Goal: Information Seeking & Learning: Learn about a topic

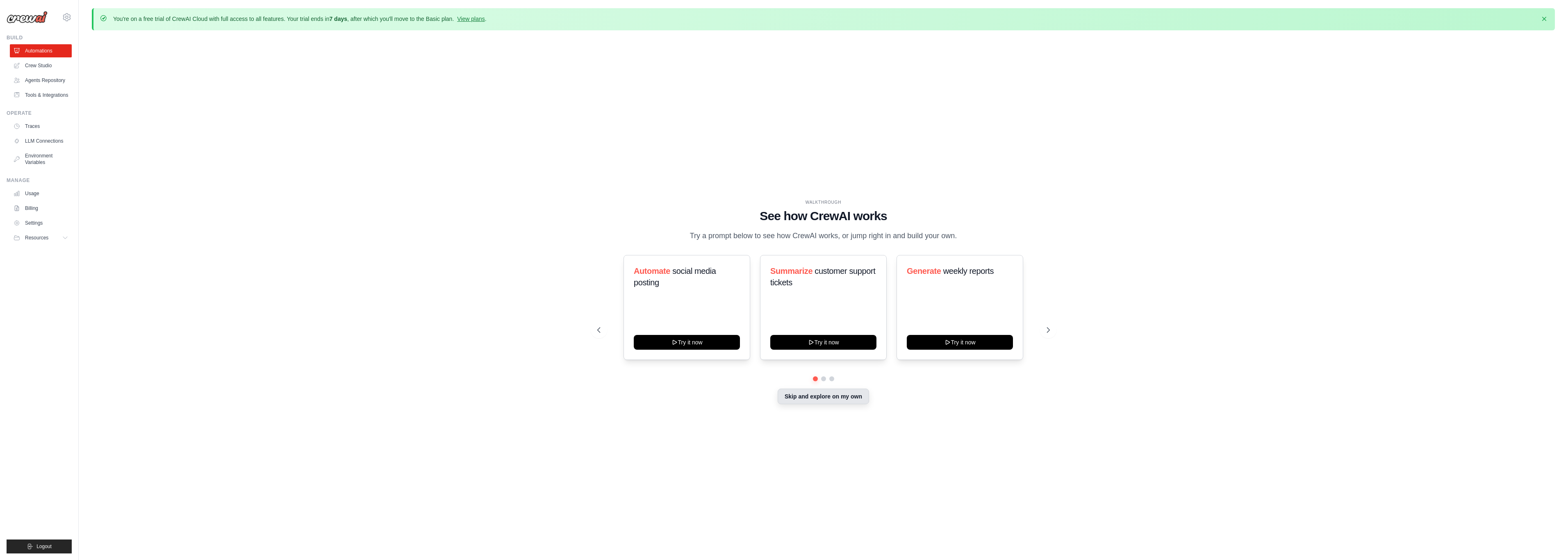
click at [808, 397] on button "Skip and explore on my own" at bounding box center [823, 396] width 91 height 16
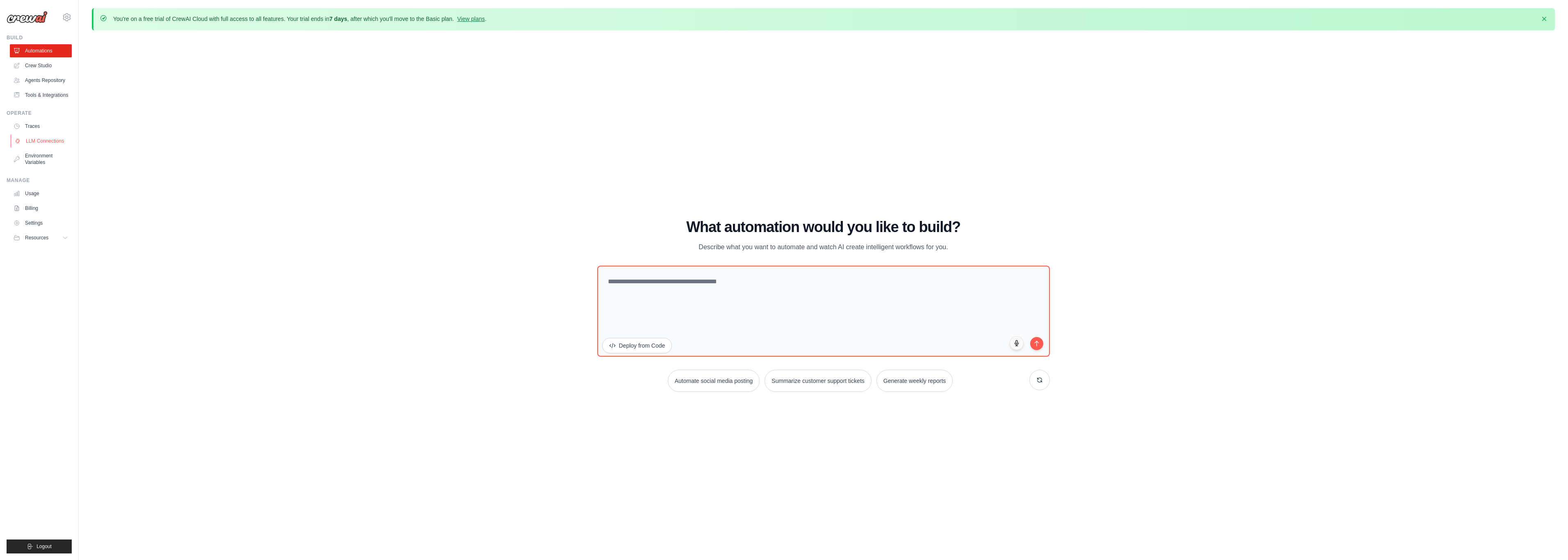
click at [29, 142] on link "LLM Connections" at bounding box center [42, 140] width 62 height 13
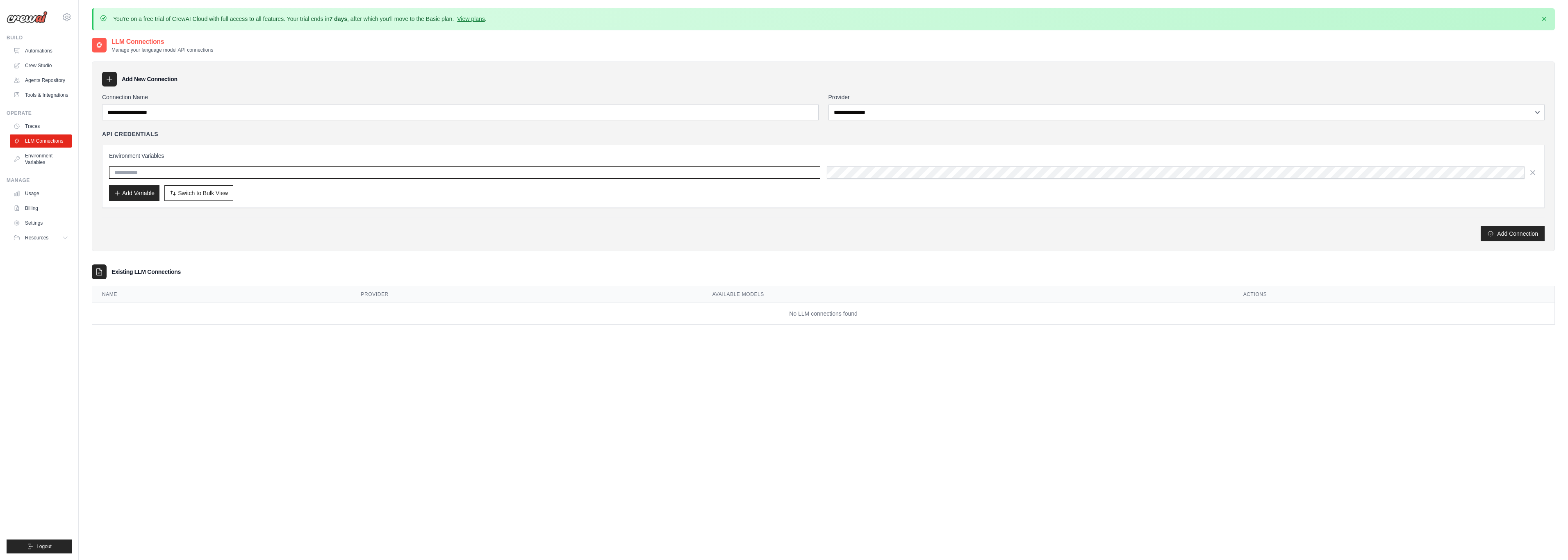
click at [149, 171] on input "text" at bounding box center [464, 172] width 711 height 13
click at [39, 162] on link "Environment Variables" at bounding box center [42, 158] width 62 height 19
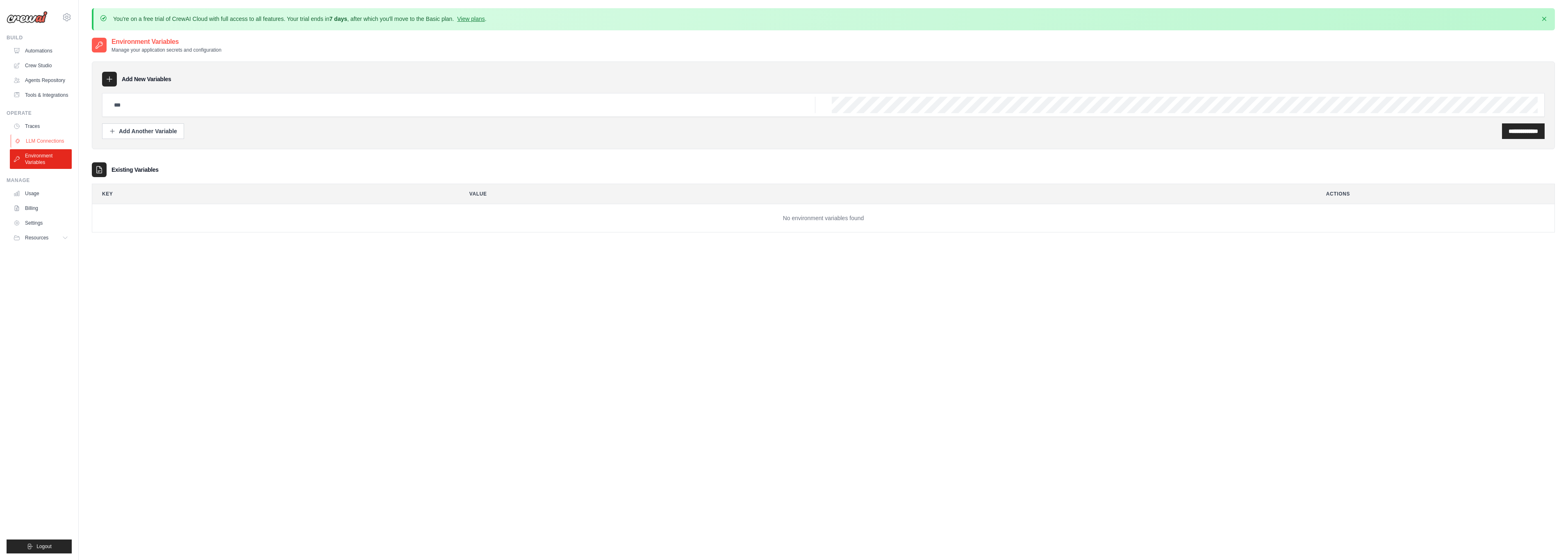
click at [37, 140] on link "LLM Connections" at bounding box center [42, 140] width 62 height 13
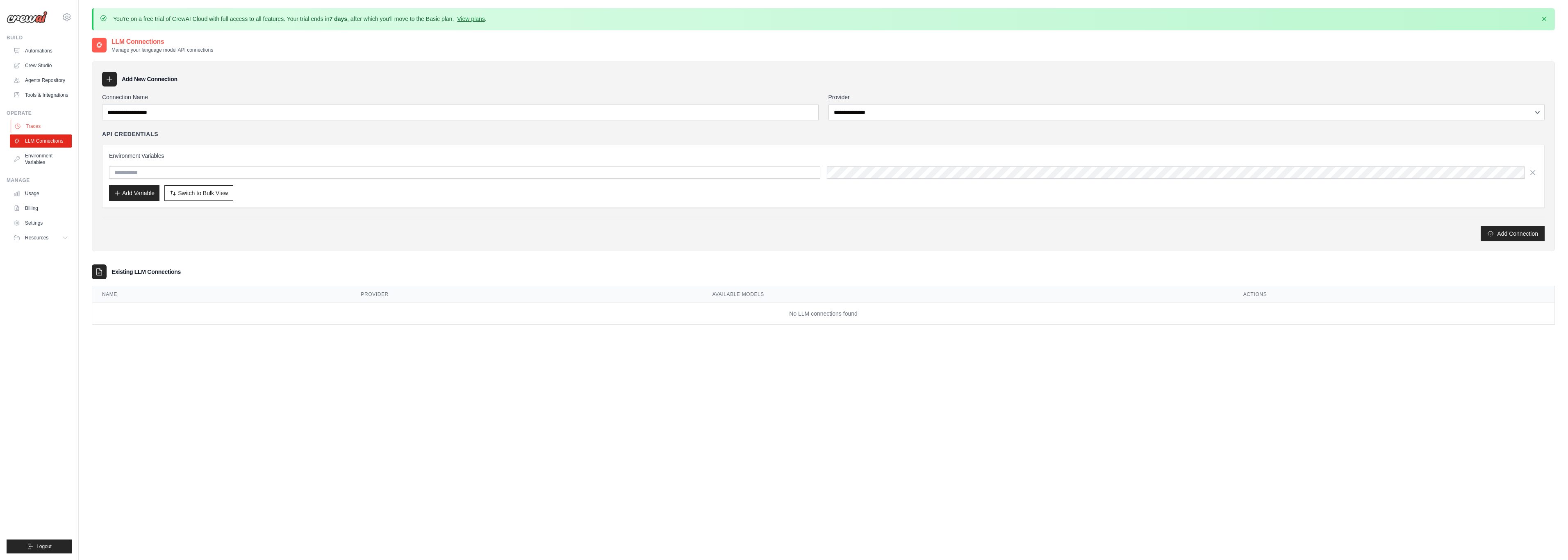
click at [33, 122] on link "Traces" at bounding box center [42, 125] width 62 height 13
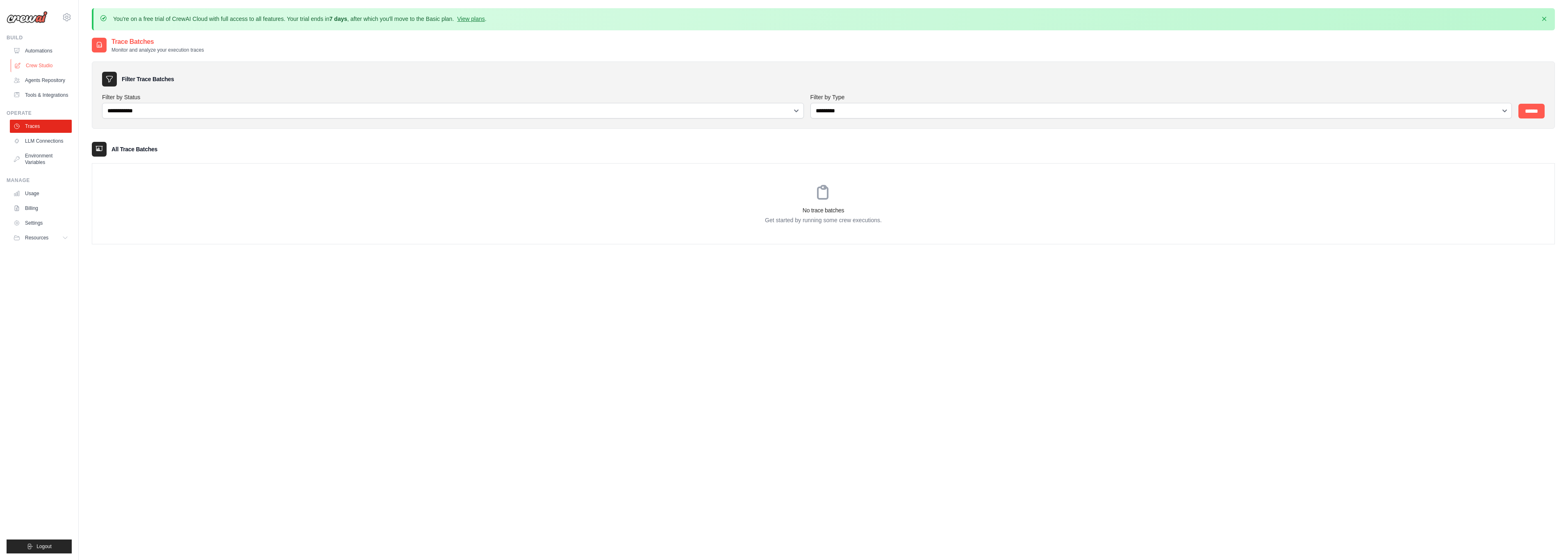
click at [35, 61] on link "Crew Studio" at bounding box center [42, 65] width 62 height 13
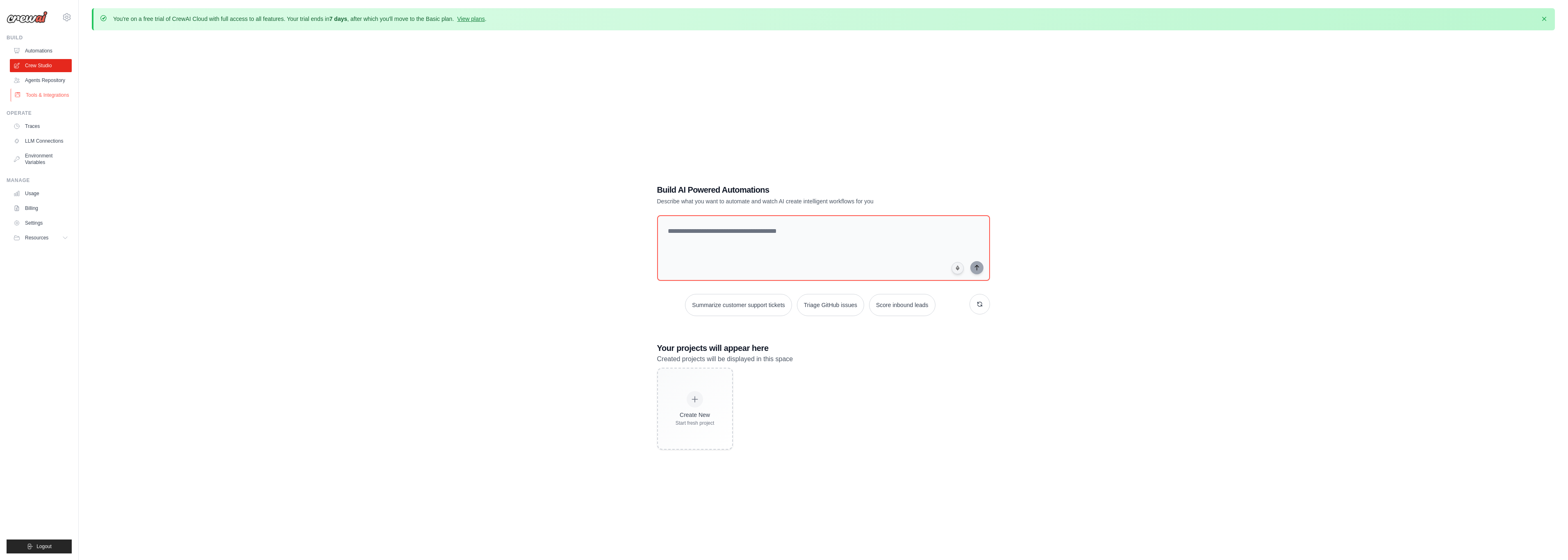
click at [51, 91] on link "Tools & Integrations" at bounding box center [42, 94] width 62 height 13
click at [48, 81] on link "Agents Repository" at bounding box center [42, 80] width 62 height 13
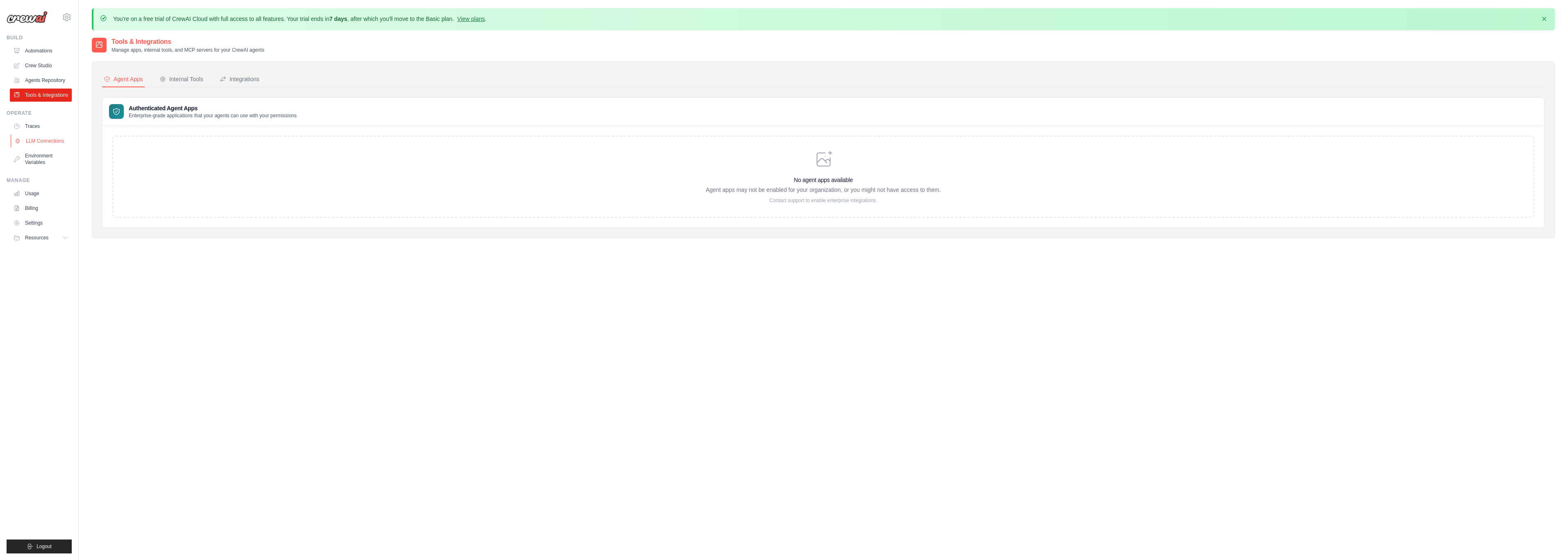
click at [48, 140] on link "LLM Connections" at bounding box center [42, 140] width 62 height 13
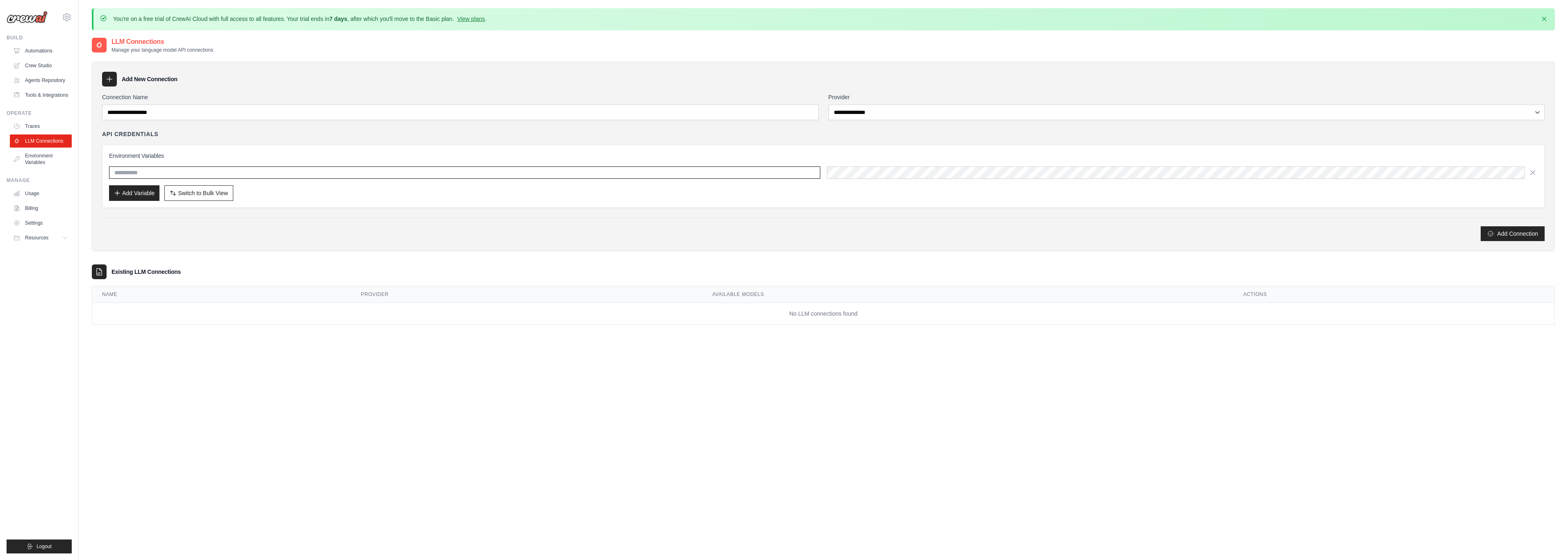
click at [145, 172] on input "text" at bounding box center [464, 172] width 711 height 13
click at [146, 191] on button "Add Variable" at bounding box center [134, 192] width 51 height 16
click at [142, 195] on button "Add Variable" at bounding box center [134, 192] width 51 height 16
click at [147, 172] on input "text" at bounding box center [464, 172] width 711 height 13
drag, startPoint x: 301, startPoint y: 315, endPoint x: 318, endPoint y: 316, distance: 17.0
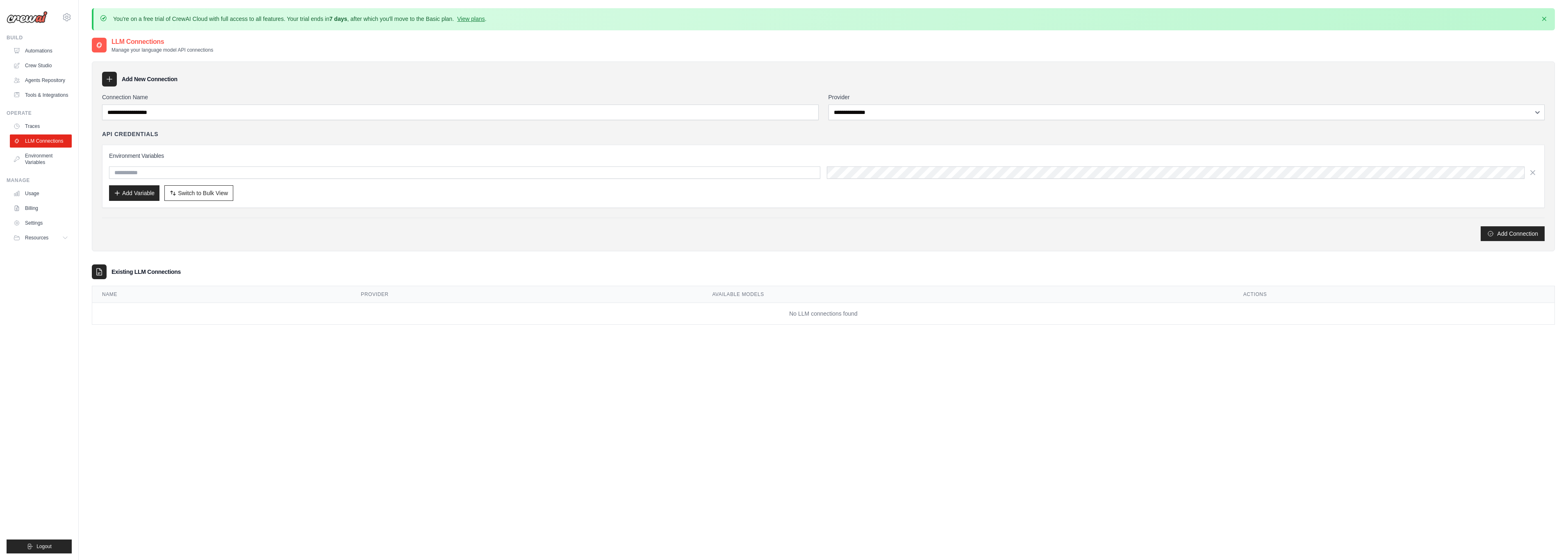
click at [301, 315] on td "No LLM connections found" at bounding box center [823, 313] width 1462 height 21
click at [30, 221] on link "Settings" at bounding box center [42, 222] width 62 height 13
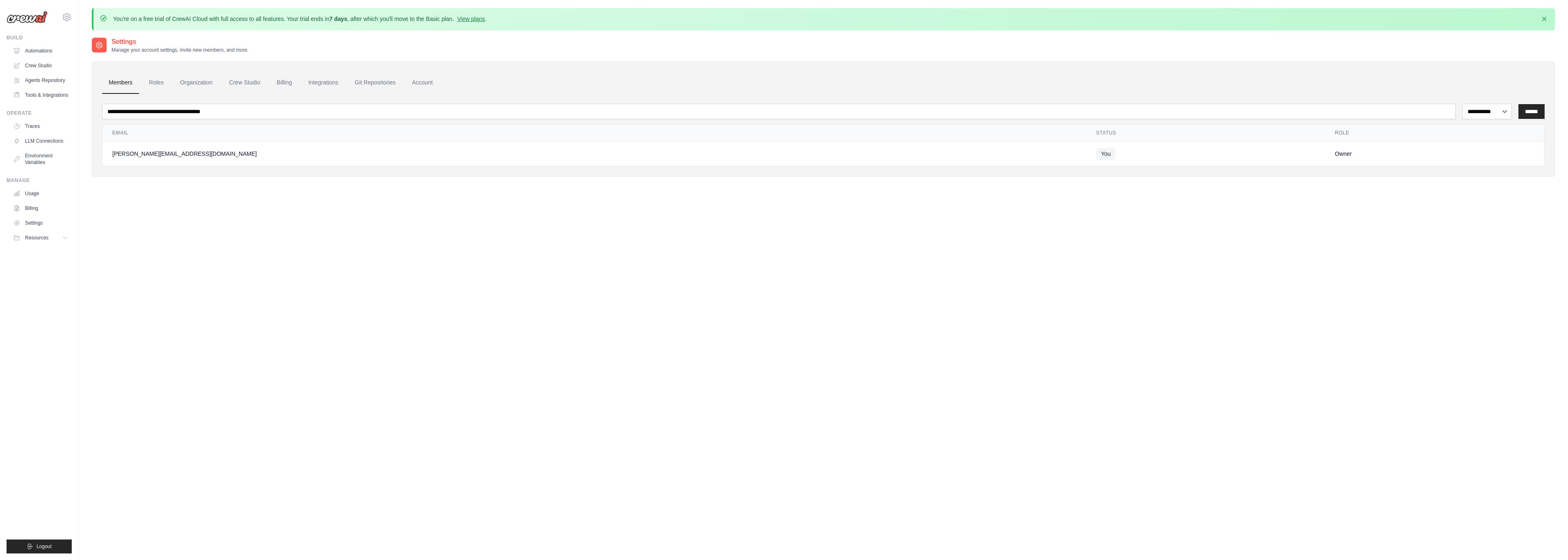
click at [160, 151] on div "[PERSON_NAME][EMAIL_ADDRESS][DOMAIN_NAME]" at bounding box center [593, 154] width 964 height 8
click at [152, 83] on link "Roles" at bounding box center [156, 83] width 28 height 22
click at [193, 81] on link "Organization" at bounding box center [196, 83] width 46 height 22
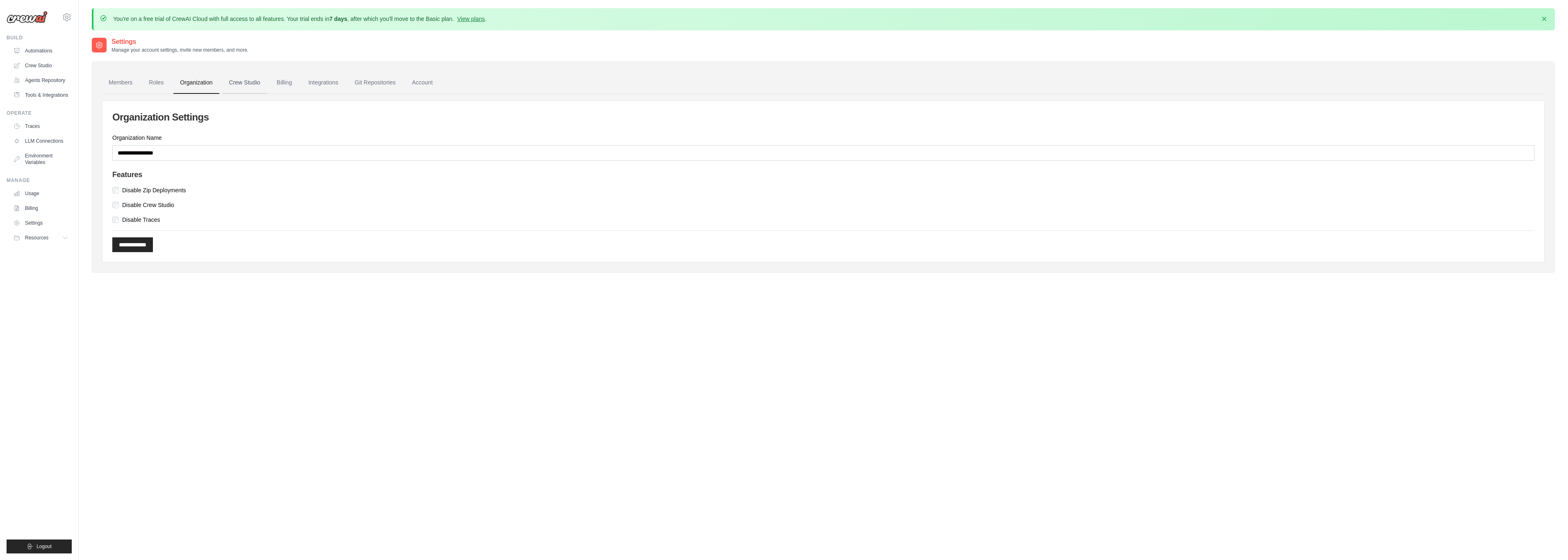
click at [249, 81] on link "Crew Studio" at bounding box center [245, 83] width 45 height 22
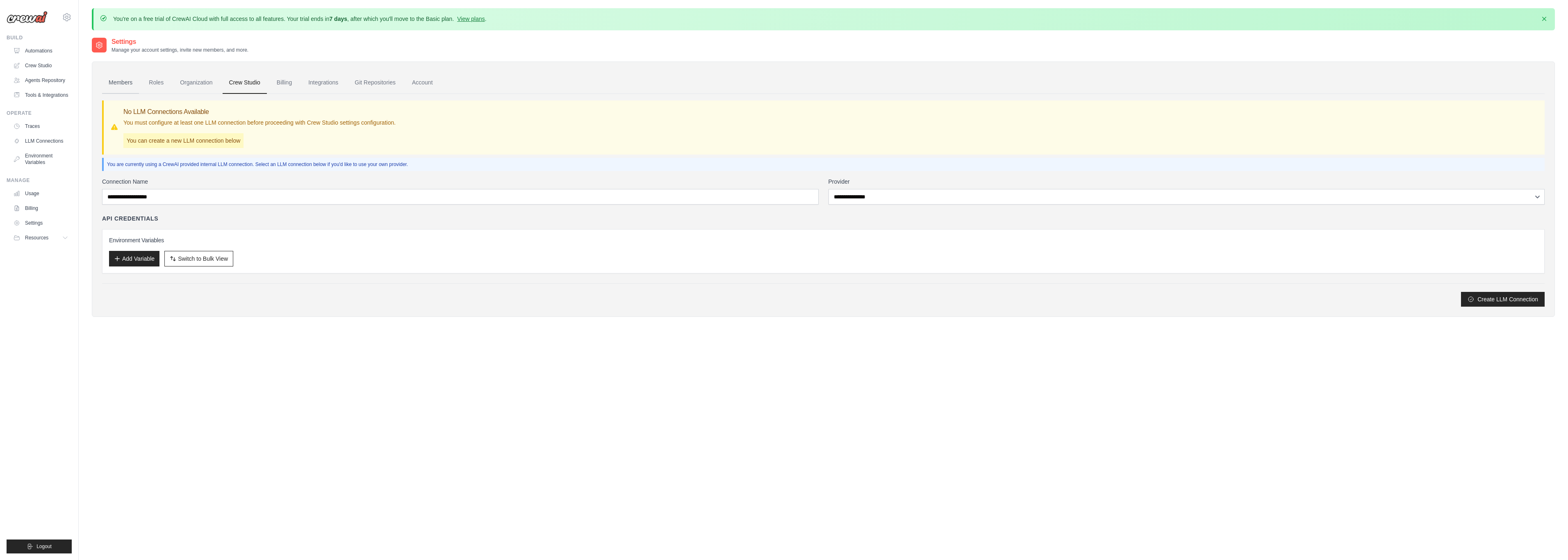
click at [121, 84] on link "Members" at bounding box center [121, 83] width 37 height 22
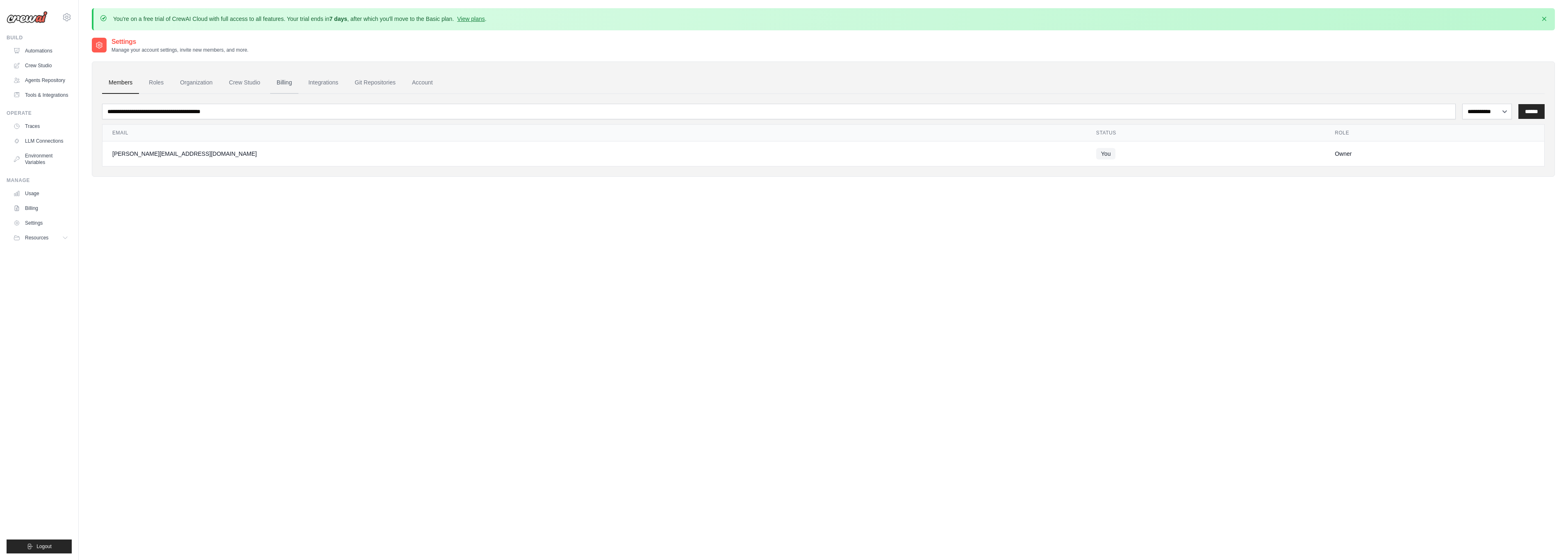
click at [278, 82] on link "Billing" at bounding box center [284, 83] width 28 height 22
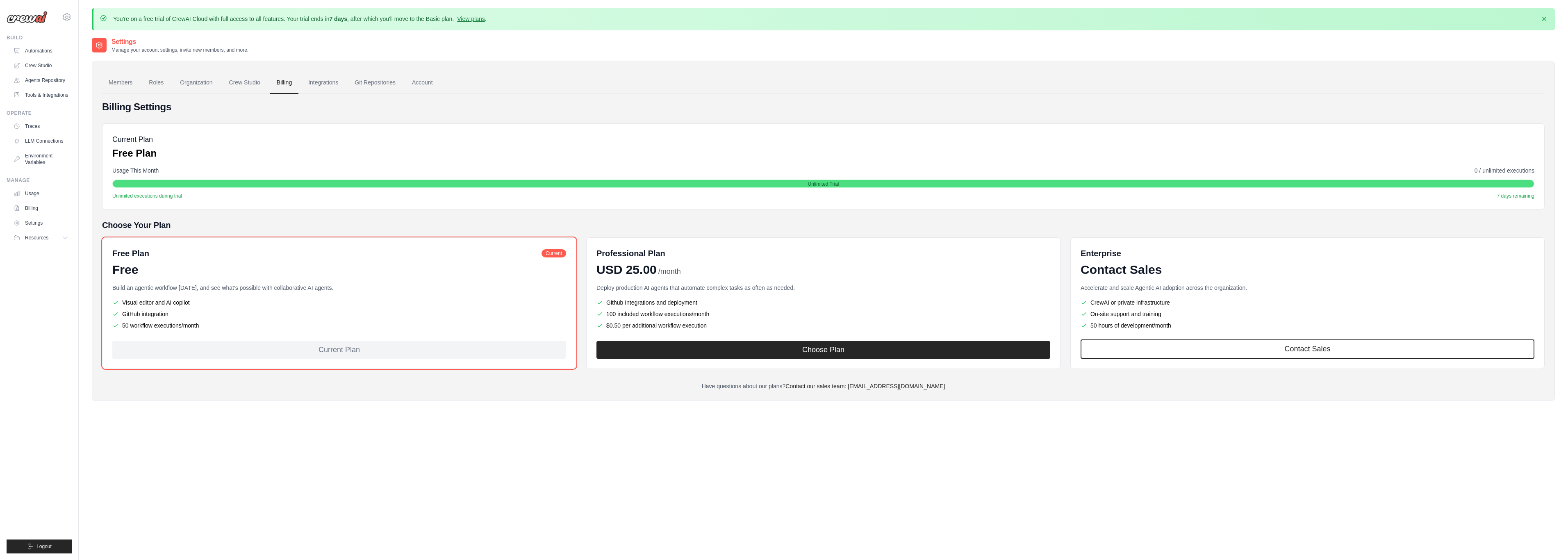
drag, startPoint x: 327, startPoint y: 349, endPoint x: 303, endPoint y: 337, distance: 26.8
click at [327, 349] on div "Current Plan" at bounding box center [339, 350] width 453 height 18
click at [193, 290] on p "Build an agentic workflow today, and see what's possible with collaborative AI …" at bounding box center [339, 288] width 453 height 8
click at [328, 81] on link "Integrations" at bounding box center [323, 83] width 43 height 22
click at [118, 80] on link "Members" at bounding box center [121, 83] width 37 height 22
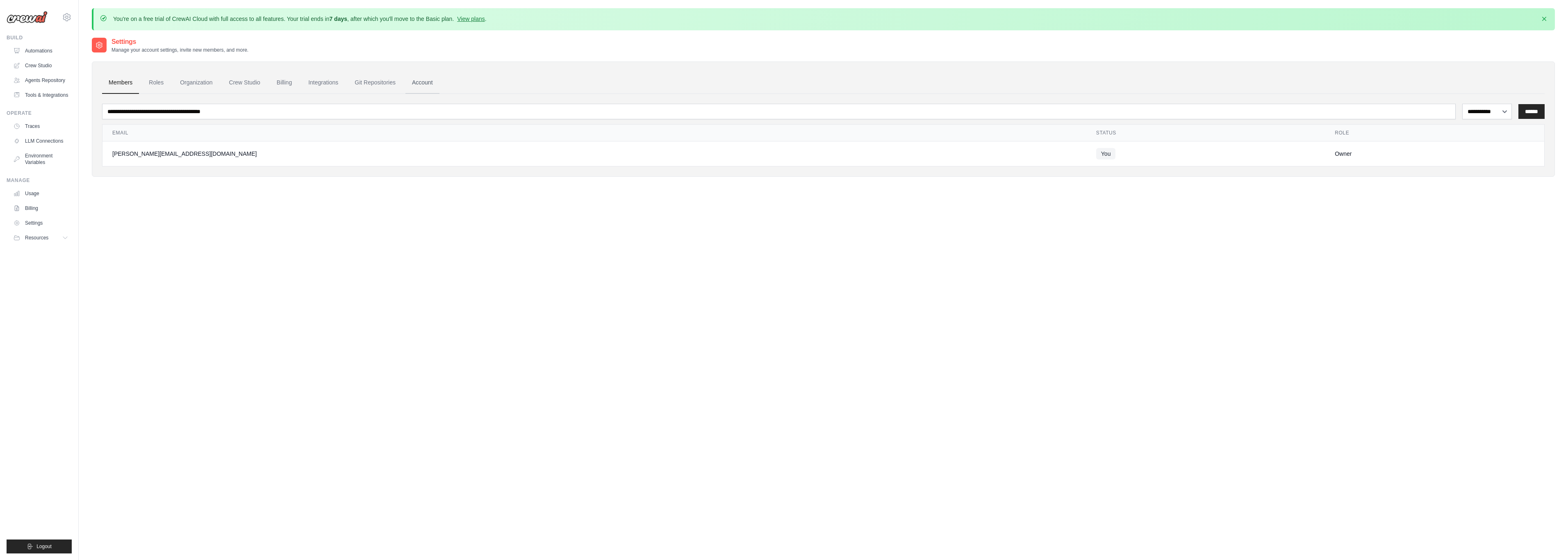
click at [428, 79] on link "Account" at bounding box center [422, 83] width 34 height 22
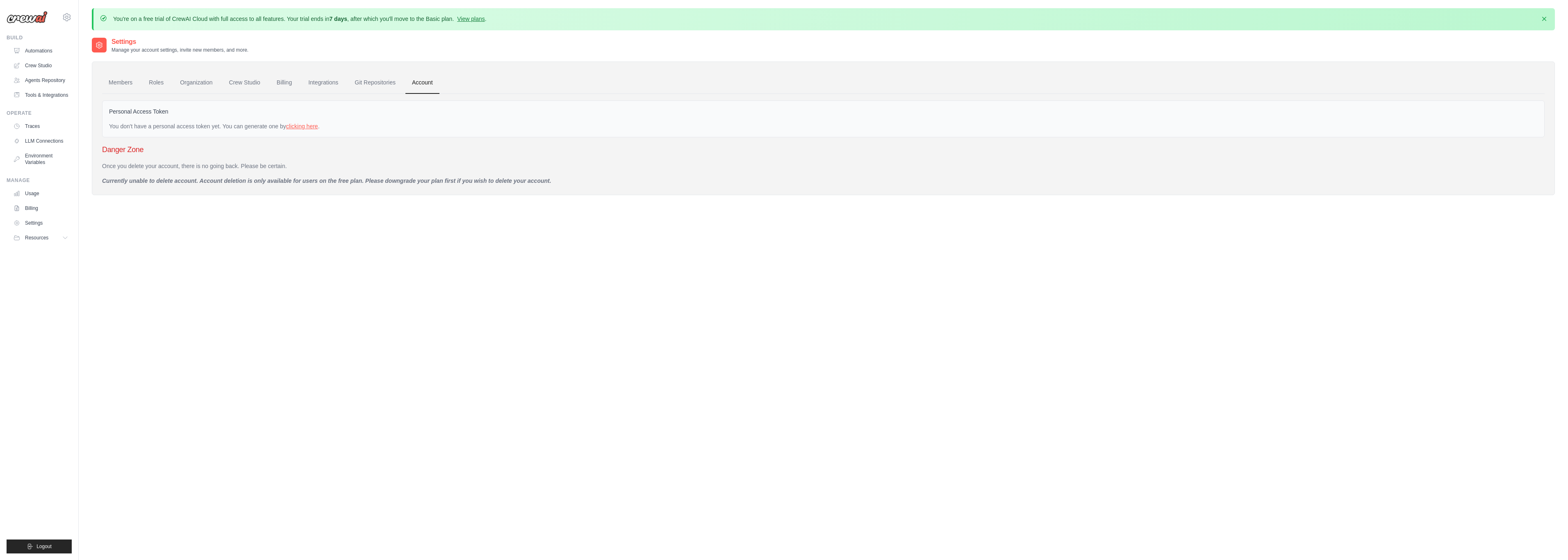
click at [308, 125] on link "clicking here" at bounding box center [302, 125] width 32 height 7
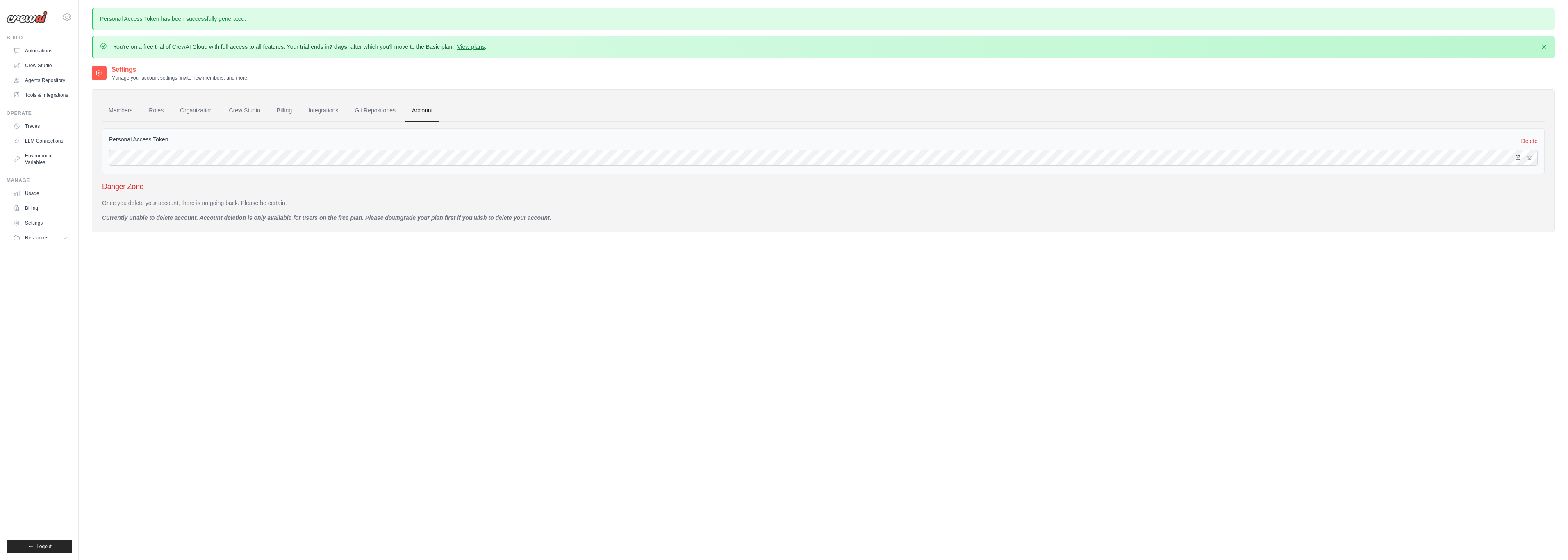
click at [1517, 158] on icon "button" at bounding box center [1517, 157] width 5 height 5
click at [180, 110] on link "Organization" at bounding box center [196, 110] width 46 height 22
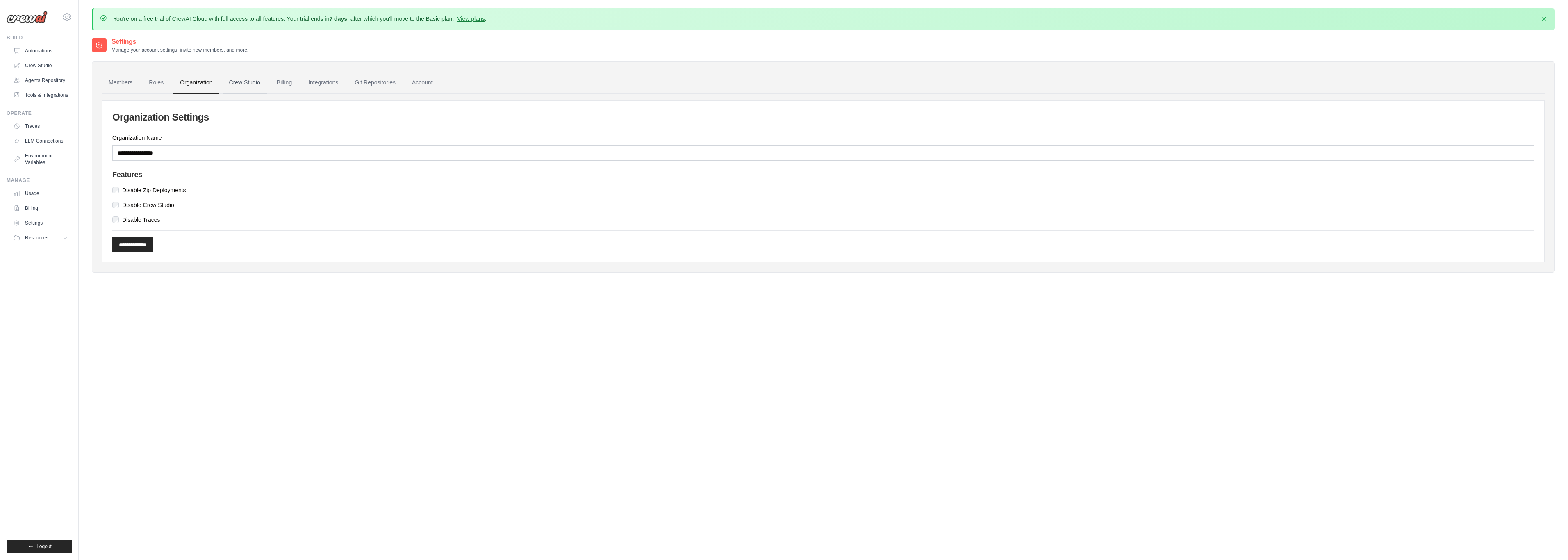
click at [235, 83] on link "Crew Studio" at bounding box center [245, 83] width 45 height 22
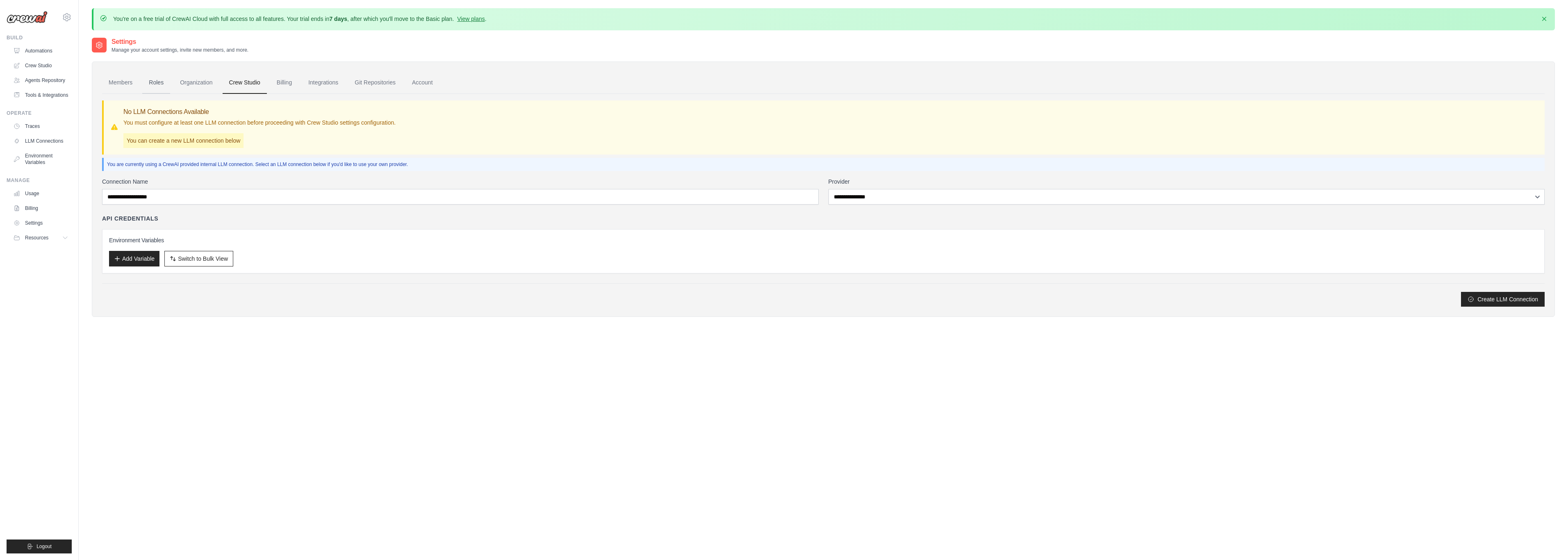
click at [154, 83] on link "Roles" at bounding box center [156, 83] width 28 height 22
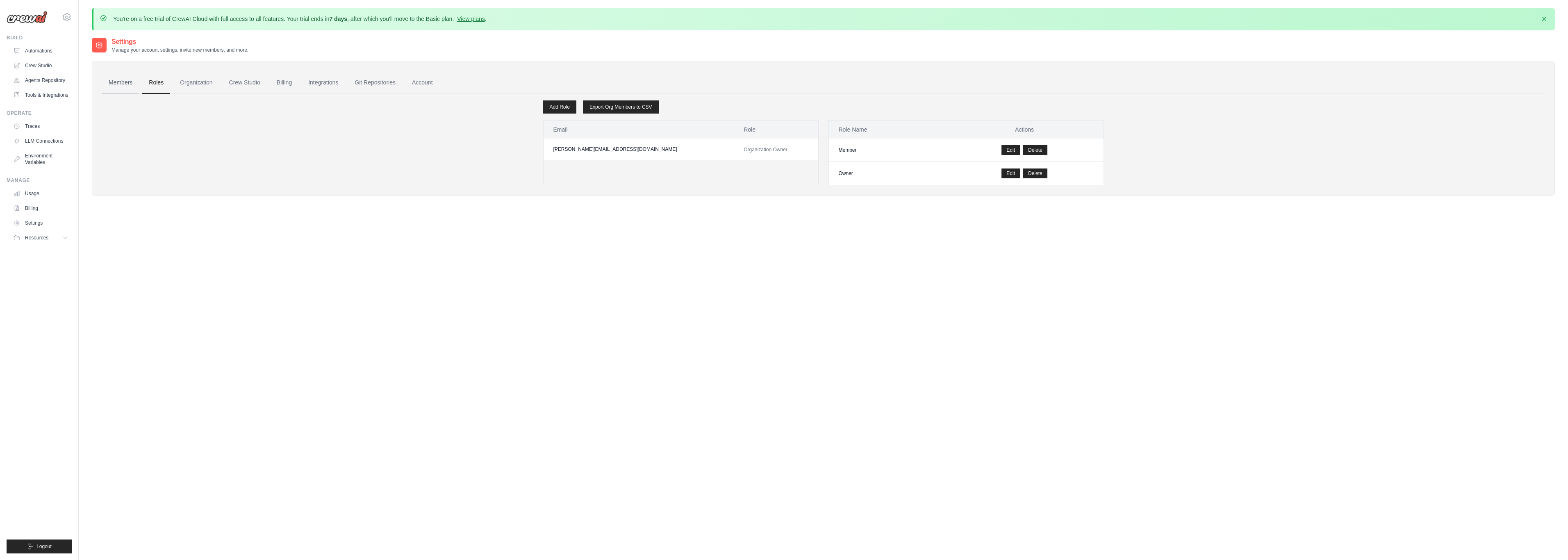
click at [115, 84] on link "Members" at bounding box center [121, 83] width 37 height 22
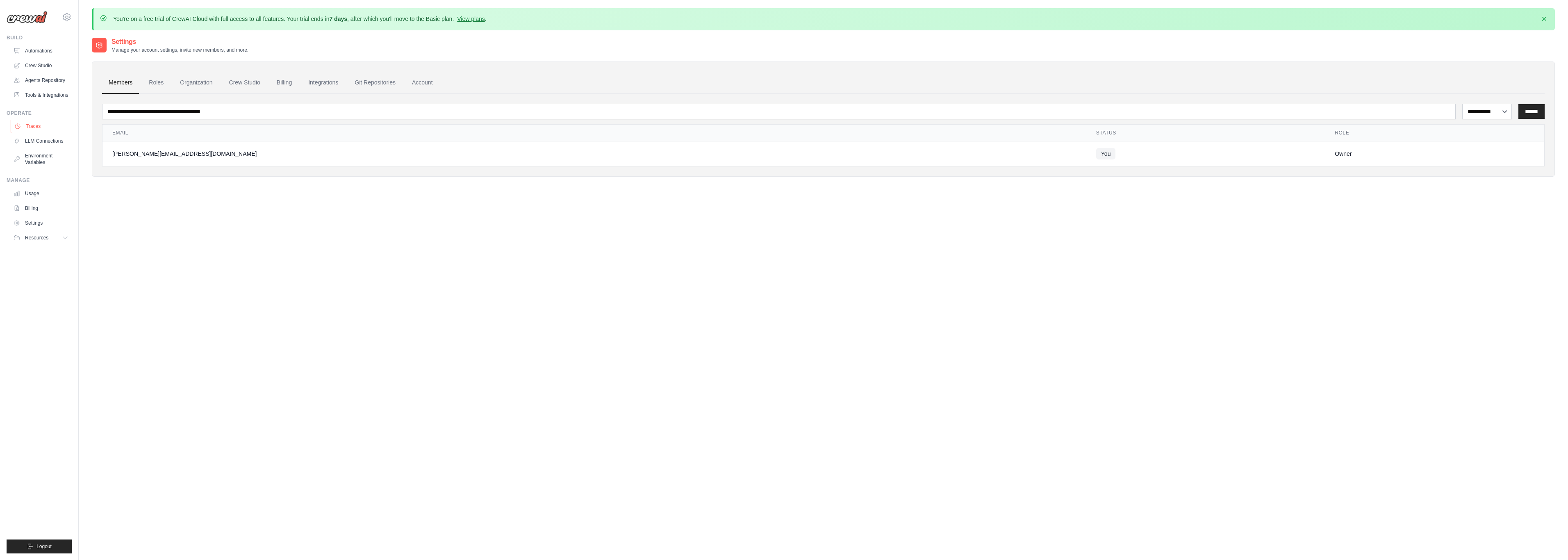
click at [36, 124] on link "Traces" at bounding box center [42, 125] width 62 height 13
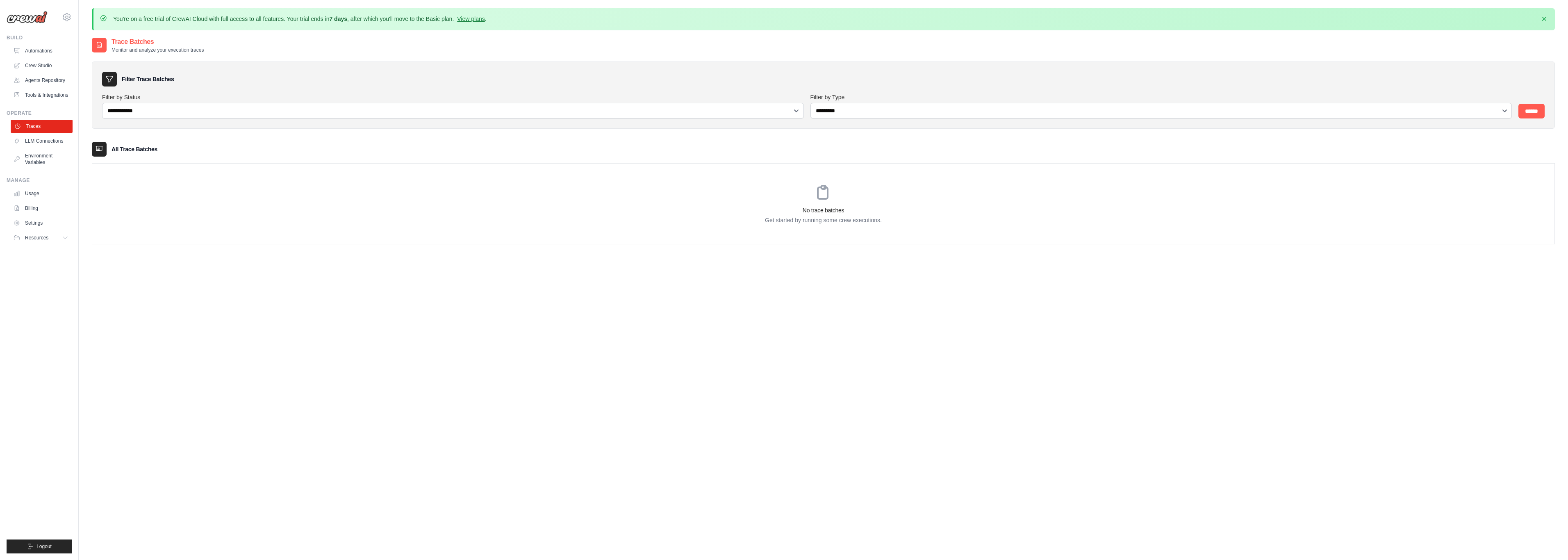
click at [39, 127] on link "Traces" at bounding box center [42, 125] width 62 height 13
click at [36, 143] on link "LLM Connections" at bounding box center [42, 140] width 62 height 13
click at [39, 140] on link "LLM Connections" at bounding box center [42, 140] width 62 height 13
click at [41, 92] on link "Tools & Integrations" at bounding box center [42, 94] width 62 height 13
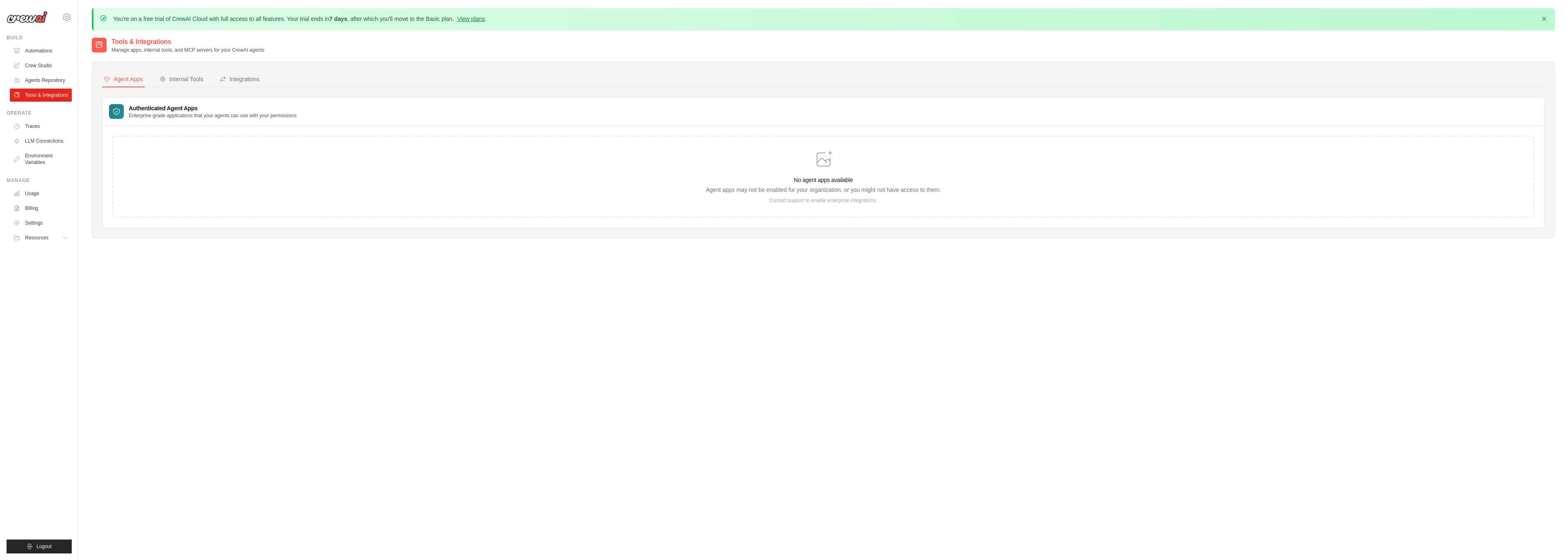
click at [191, 108] on h3 "Authenticated Agent Apps" at bounding box center [212, 108] width 168 height 8
click at [34, 75] on link "Agents Repository" at bounding box center [42, 80] width 62 height 13
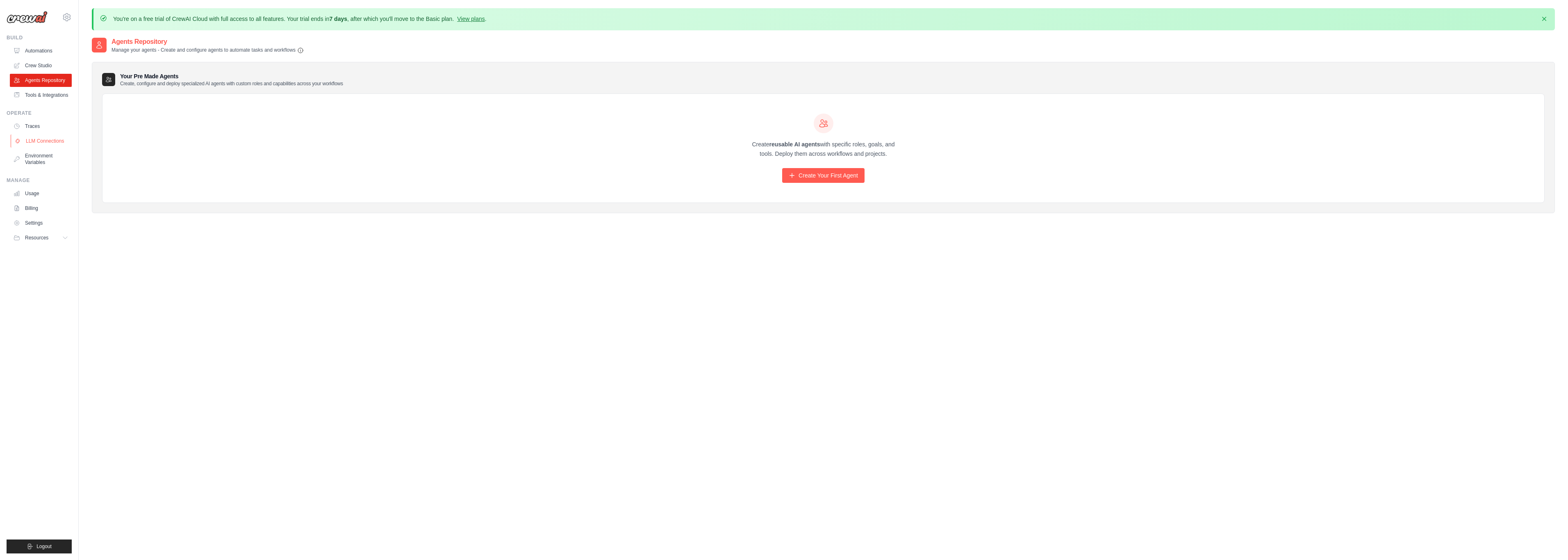
click at [38, 140] on link "LLM Connections" at bounding box center [42, 140] width 62 height 13
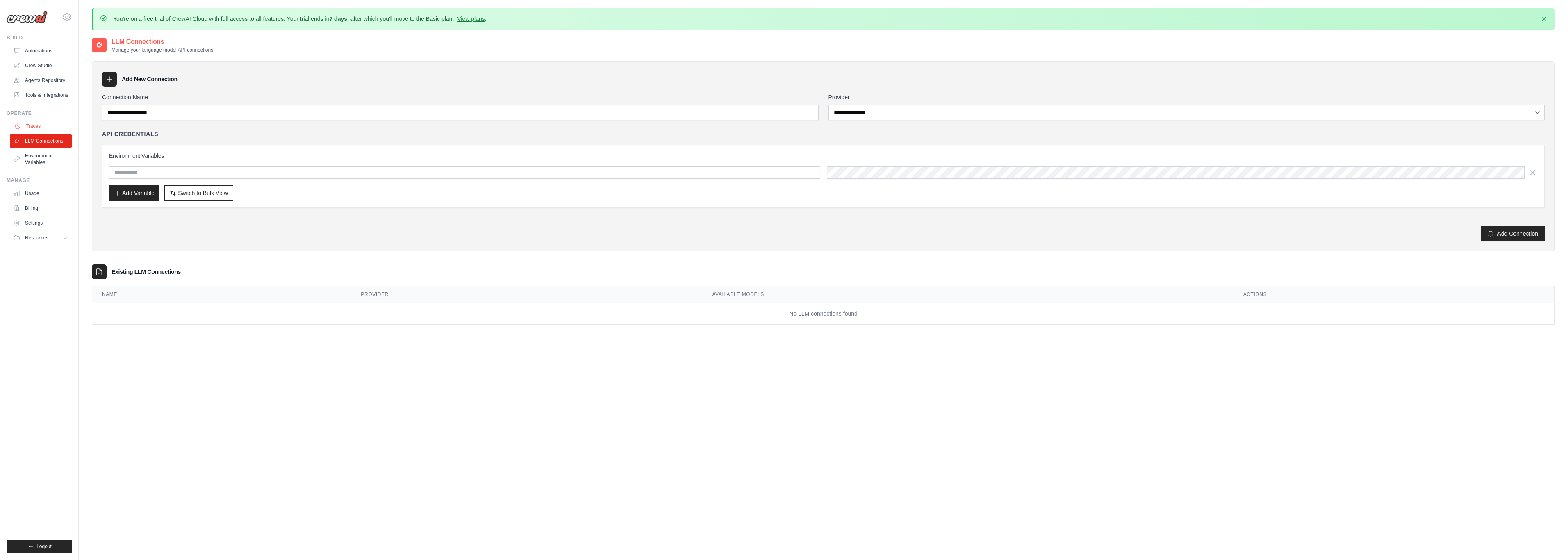
click at [28, 124] on link "Traces" at bounding box center [42, 125] width 62 height 13
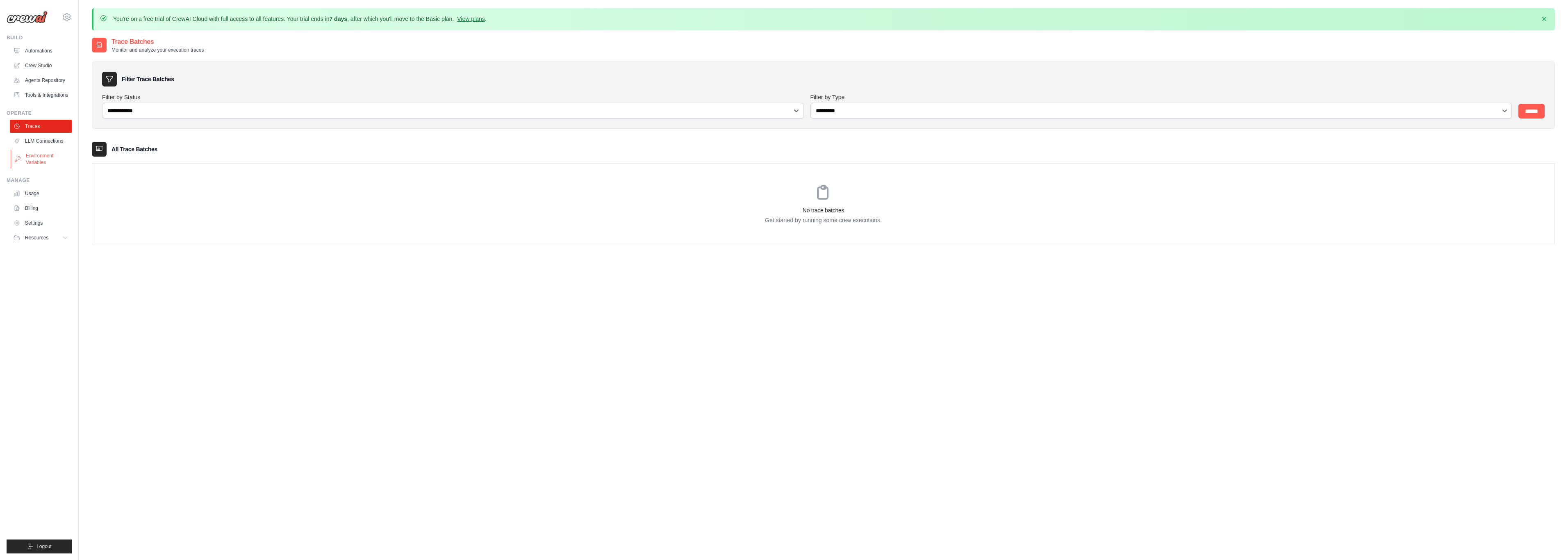
click at [42, 157] on link "Environment Variables" at bounding box center [42, 158] width 62 height 19
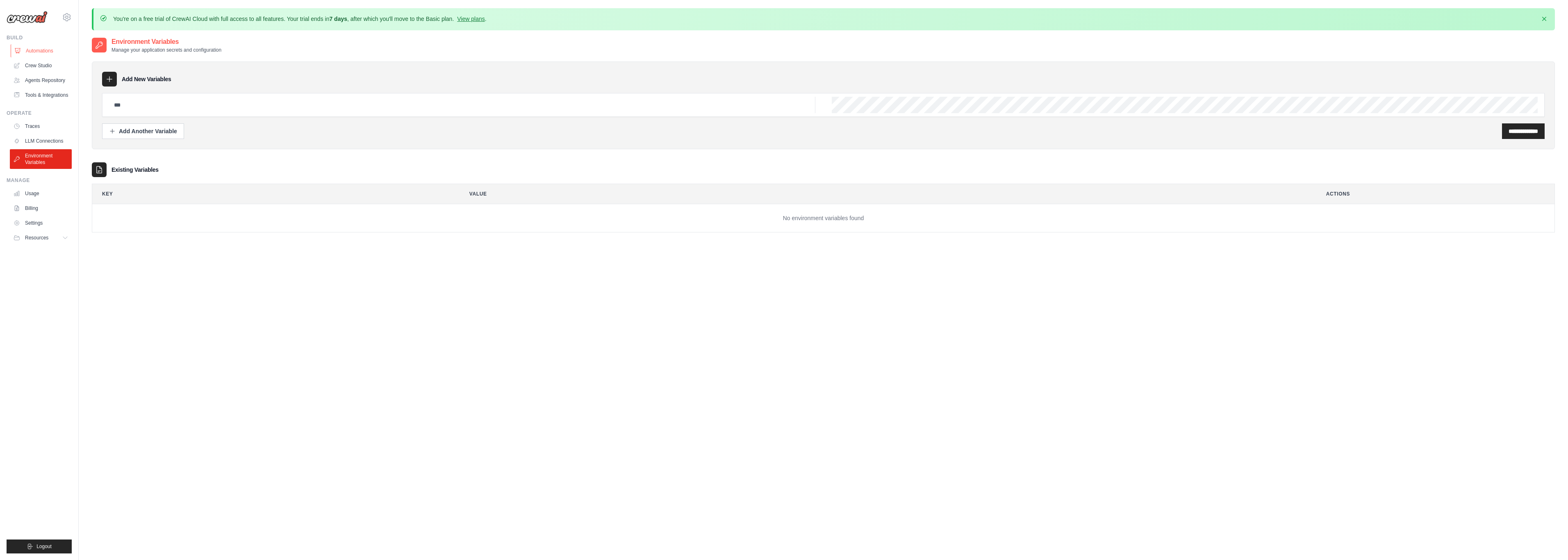
click at [40, 49] on link "Automations" at bounding box center [42, 51] width 62 height 13
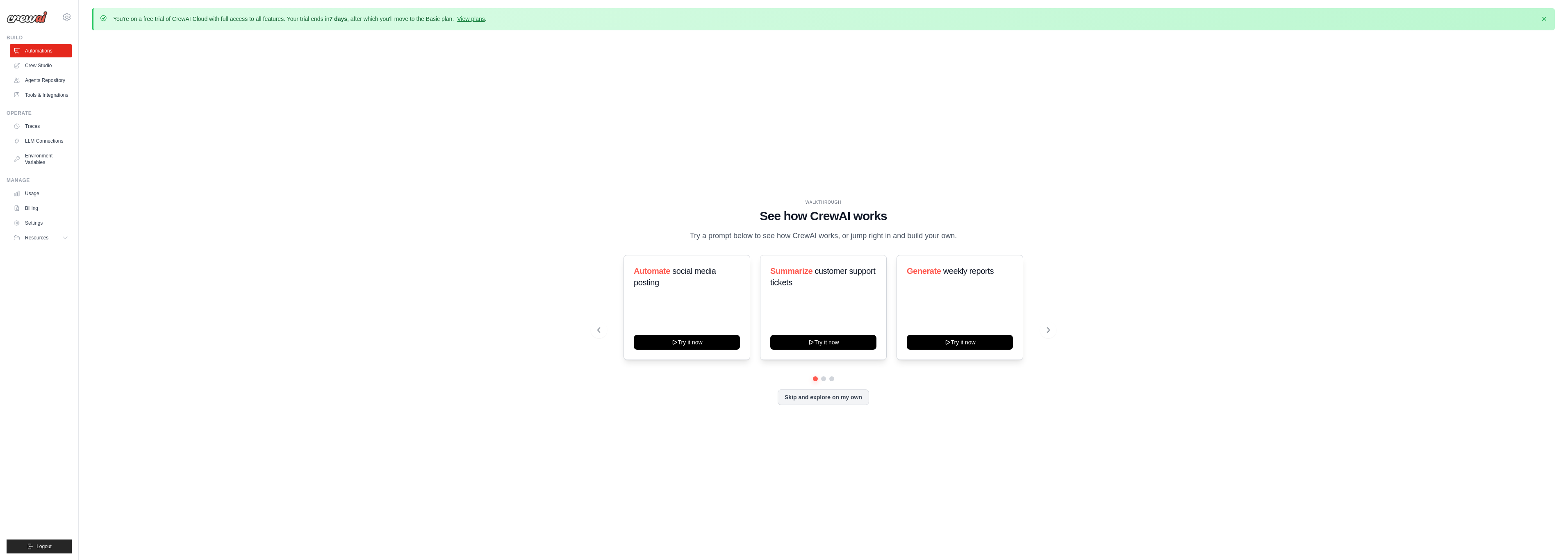
click at [45, 66] on link "Crew Studio" at bounding box center [41, 65] width 62 height 13
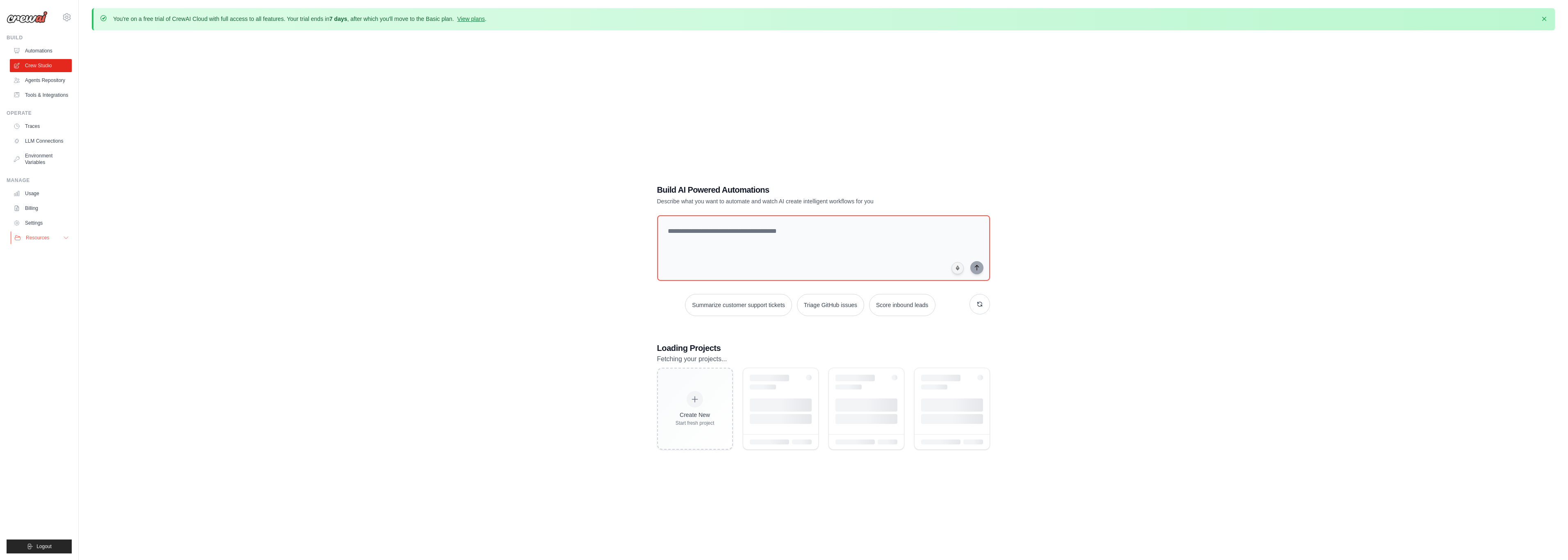
click at [69, 233] on button "Resources" at bounding box center [42, 237] width 62 height 13
click at [35, 221] on link "Settings" at bounding box center [42, 222] width 62 height 13
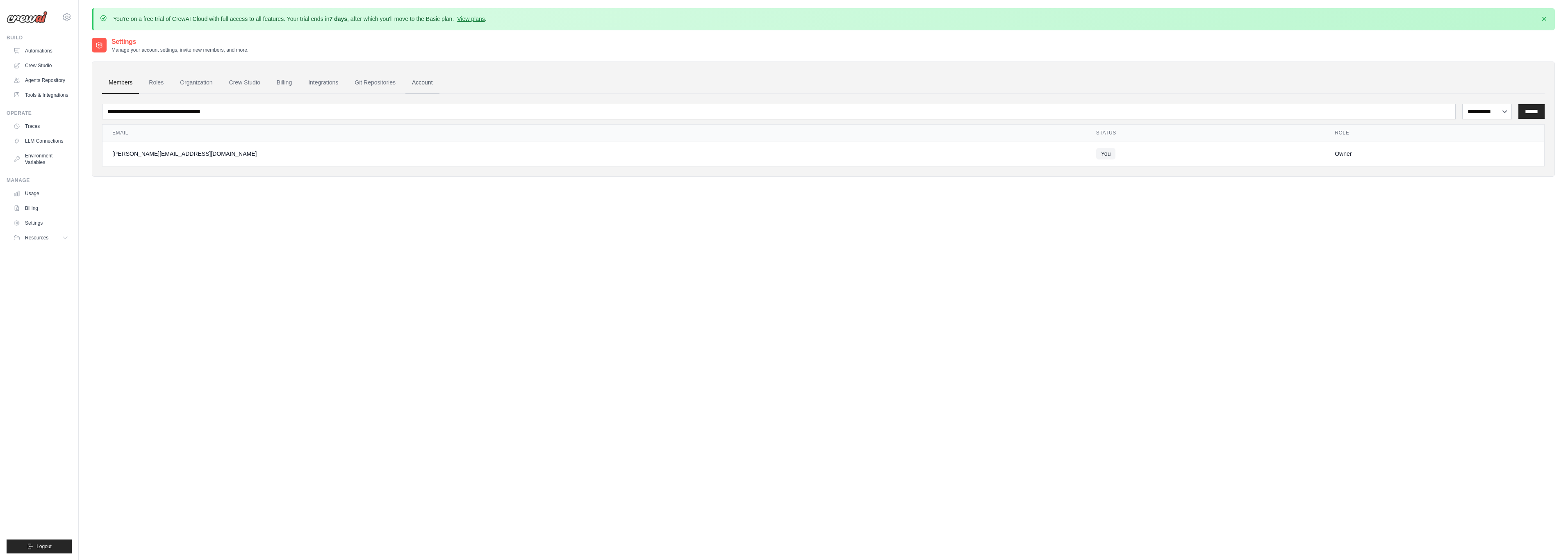
click at [414, 82] on link "Account" at bounding box center [422, 83] width 34 height 22
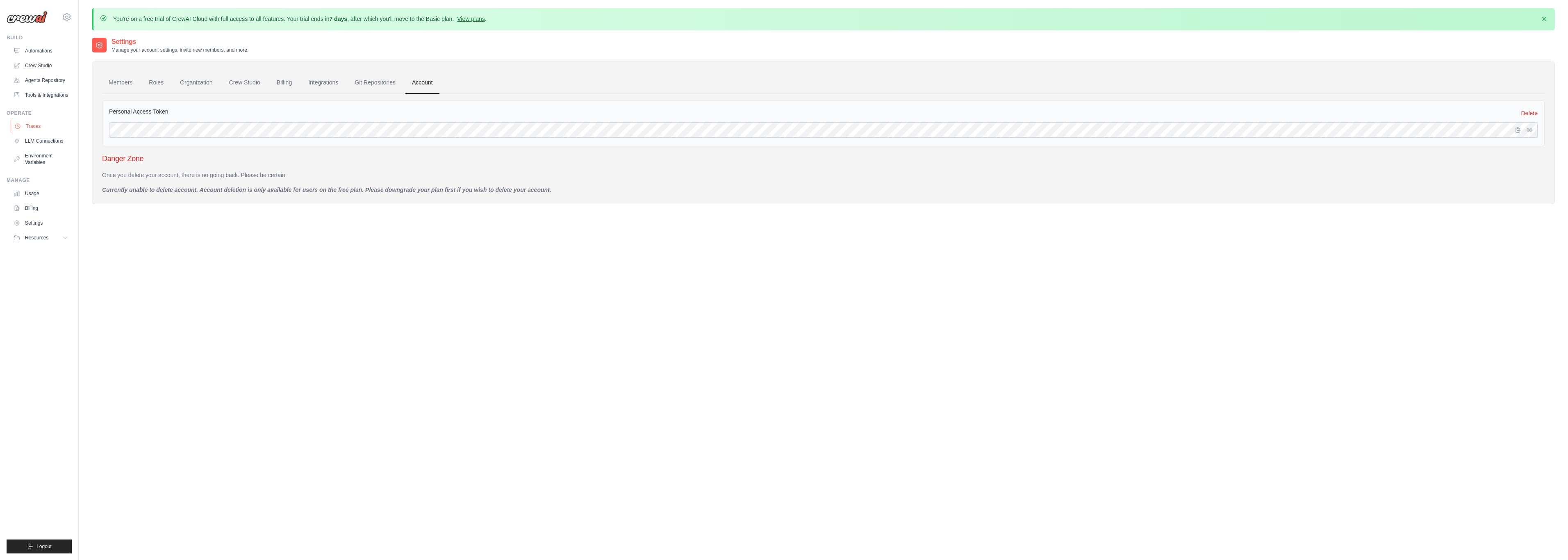
click at [30, 122] on link "Traces" at bounding box center [42, 125] width 62 height 13
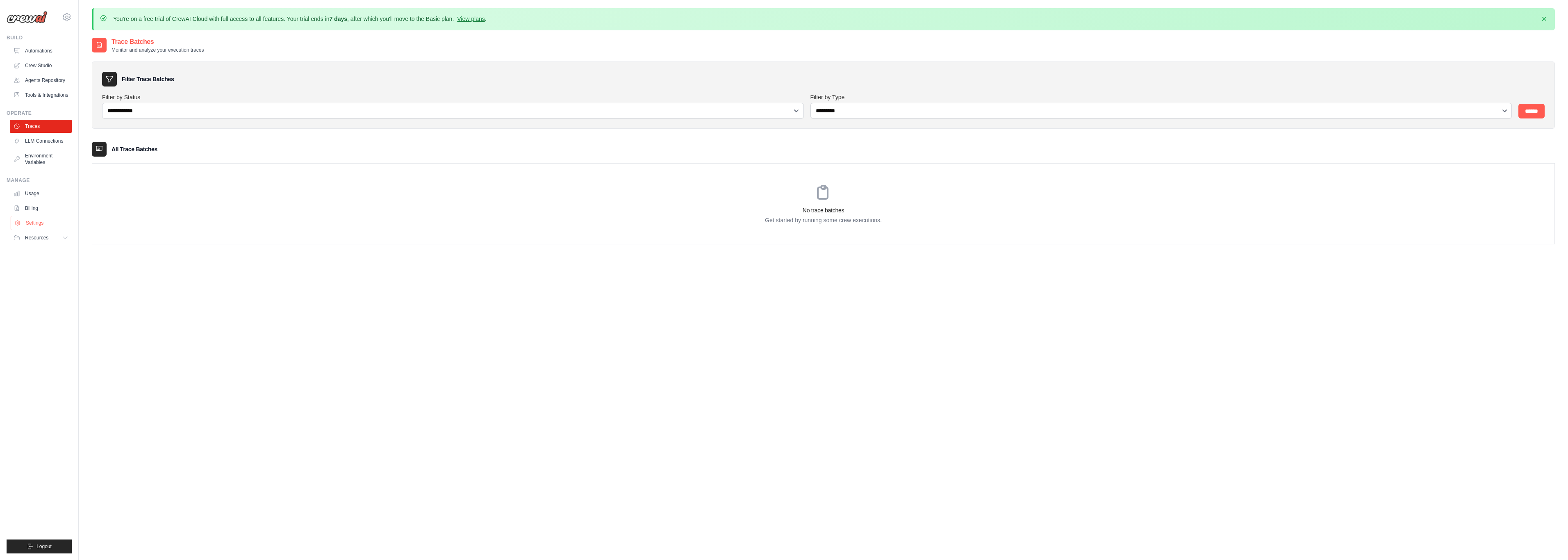
click at [35, 224] on link "Settings" at bounding box center [42, 222] width 62 height 13
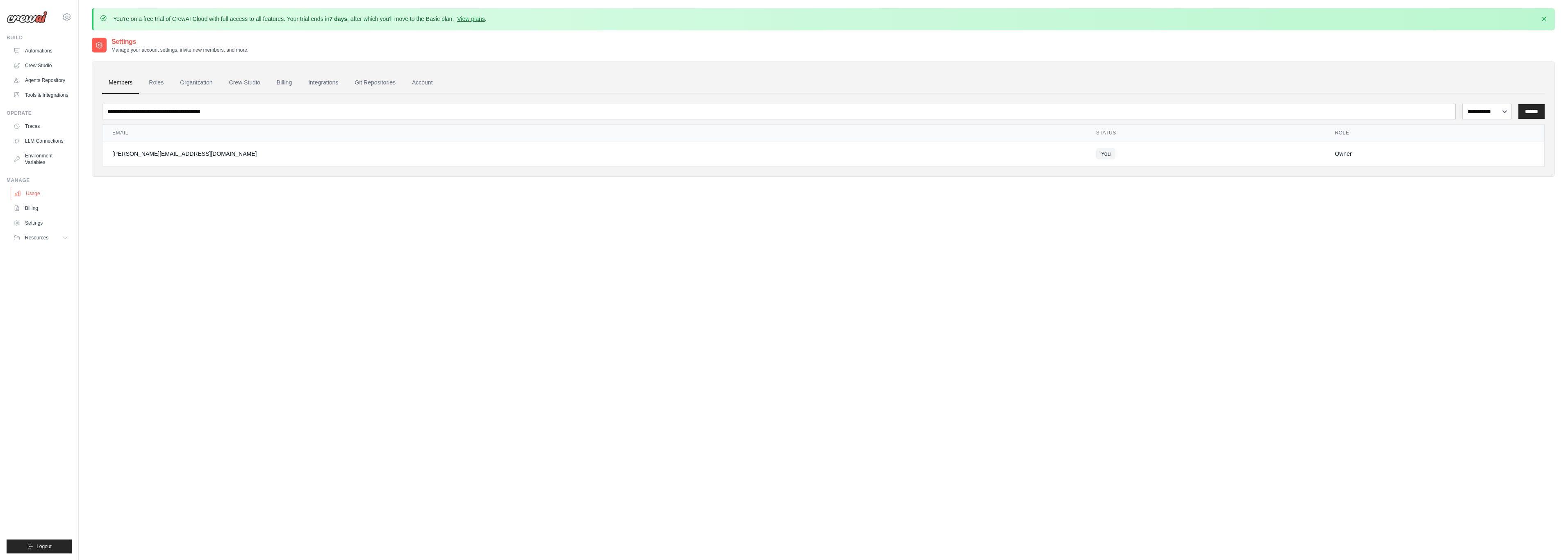
click at [35, 194] on link "Usage" at bounding box center [42, 192] width 62 height 13
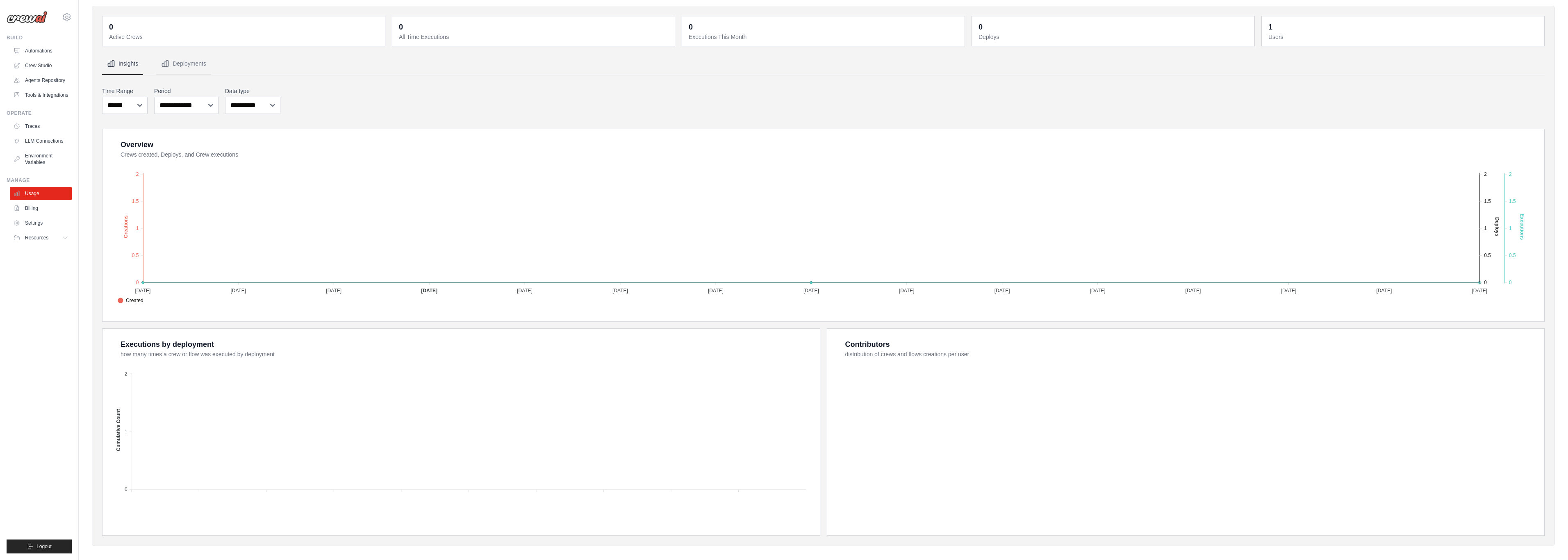
scroll to position [62, 0]
click at [36, 122] on link "Traces" at bounding box center [42, 125] width 62 height 13
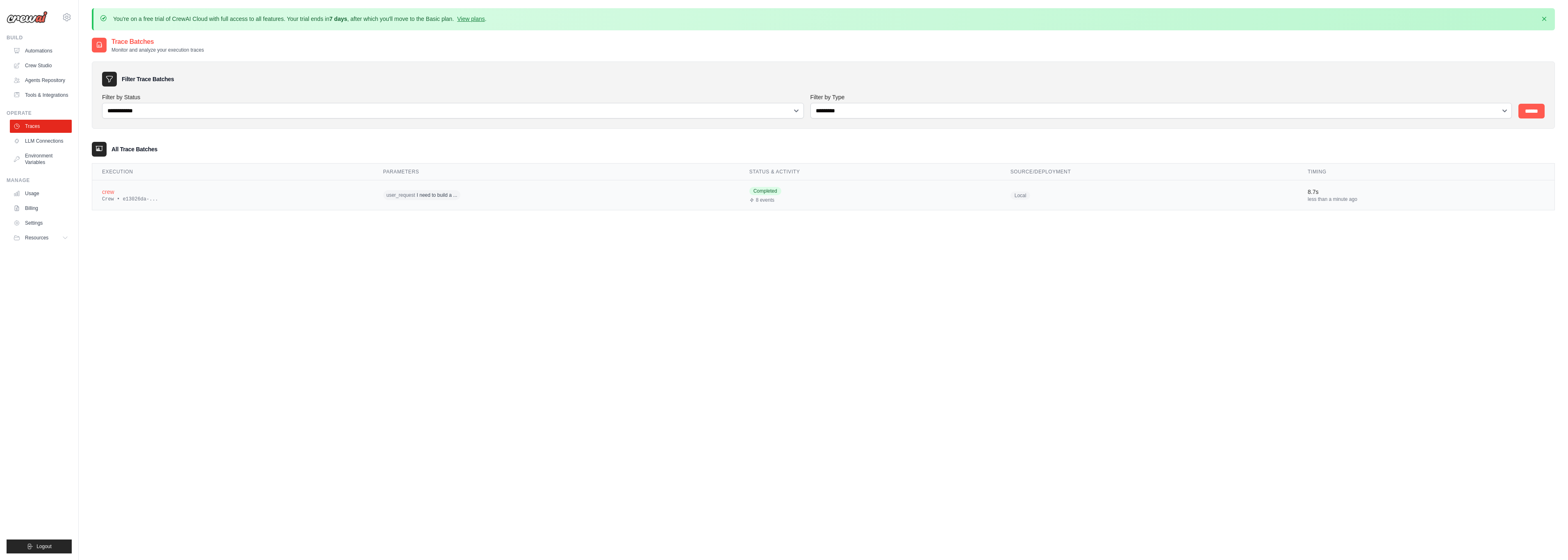
click at [108, 189] on div "crew" at bounding box center [232, 192] width 262 height 8
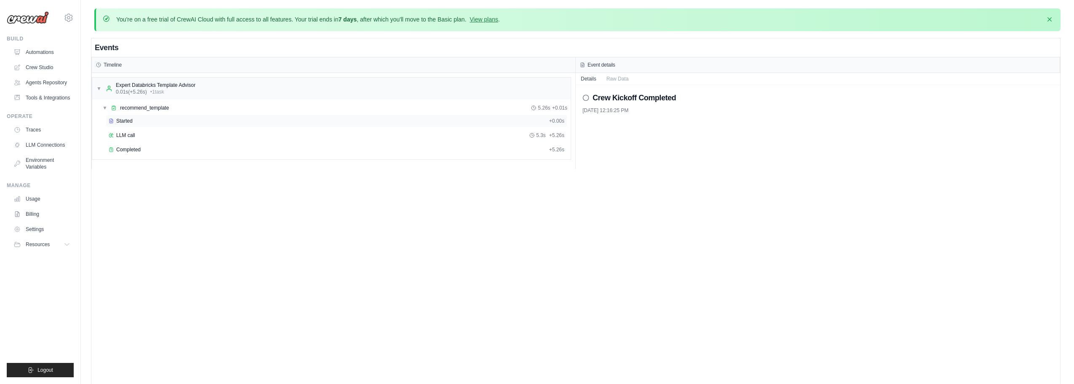
click at [135, 123] on div "Started" at bounding box center [327, 121] width 437 height 7
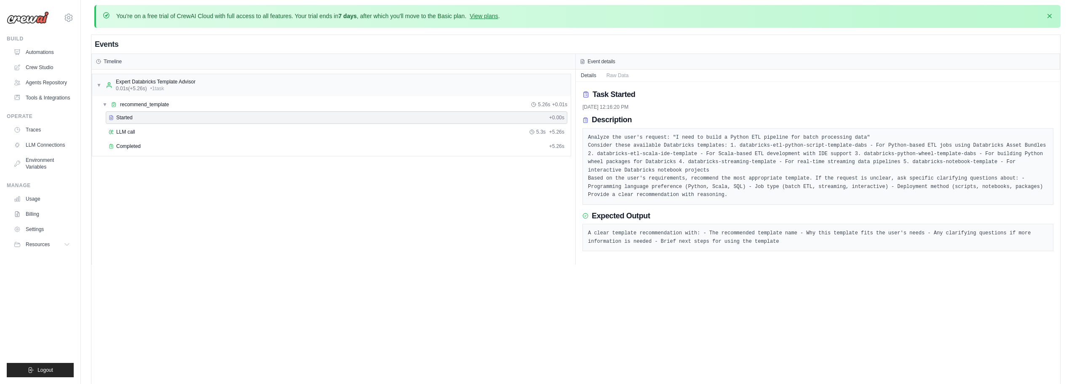
scroll to position [8, 0]
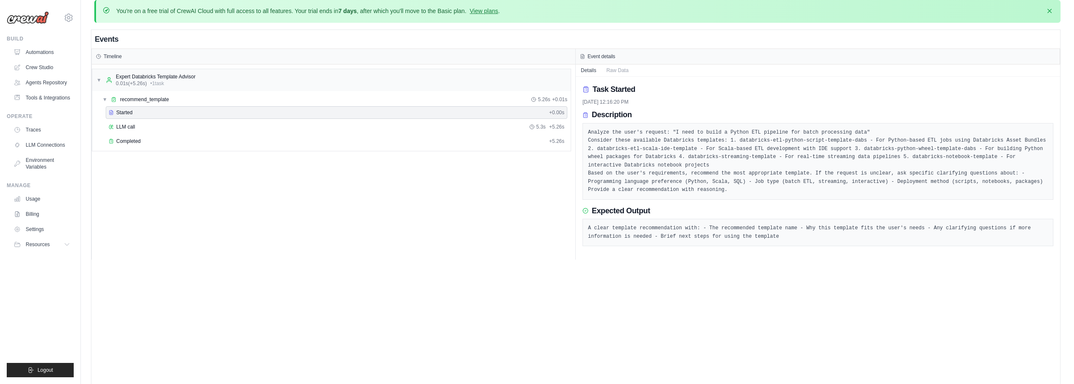
click at [755, 150] on pre "Analyze the user's request: "I need to build a Python ETL pipeline for batch pr…" at bounding box center [818, 162] width 460 height 66
click at [133, 124] on span "LLM call" at bounding box center [125, 126] width 19 height 7
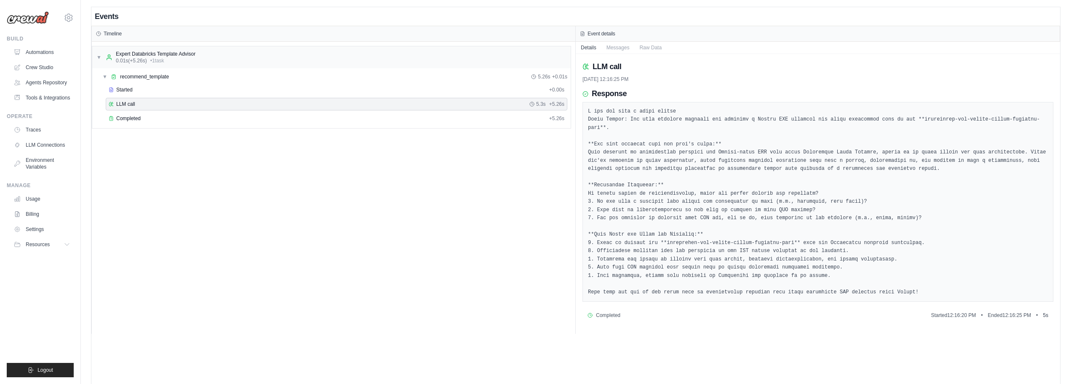
scroll to position [32, 0]
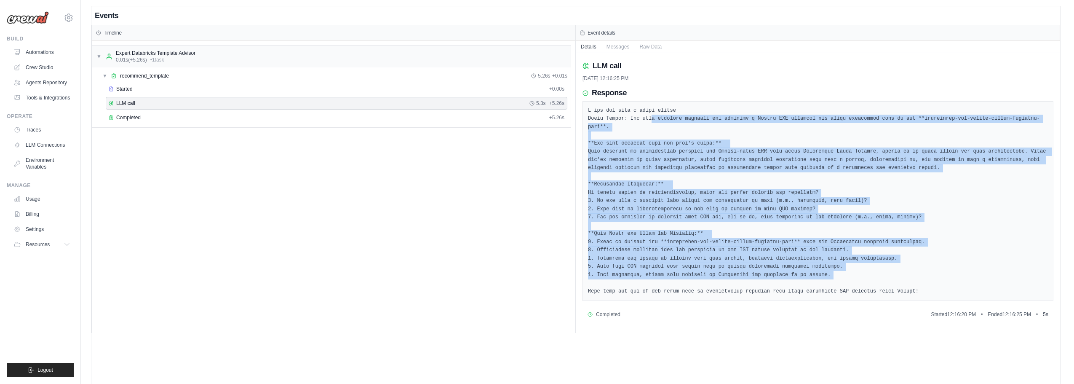
drag, startPoint x: 651, startPoint y: 117, endPoint x: 753, endPoint y: 282, distance: 194.3
click at [753, 282] on pre at bounding box center [818, 201] width 460 height 189
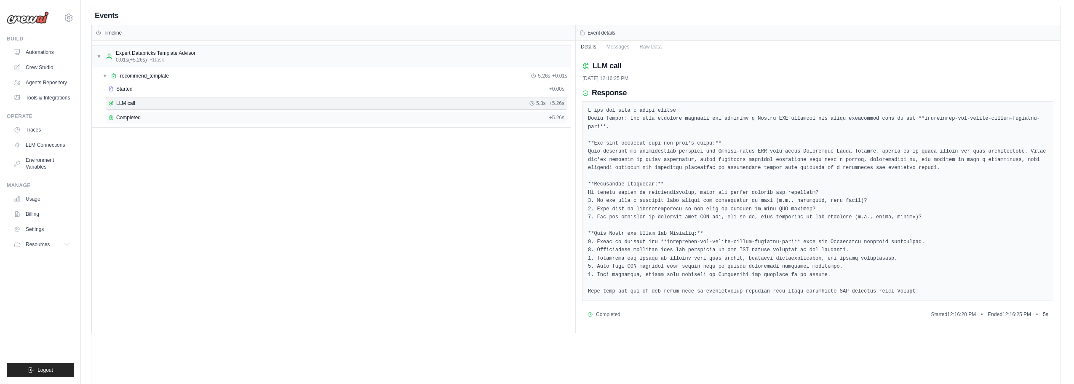
click at [131, 116] on span "Completed" at bounding box center [128, 117] width 24 height 7
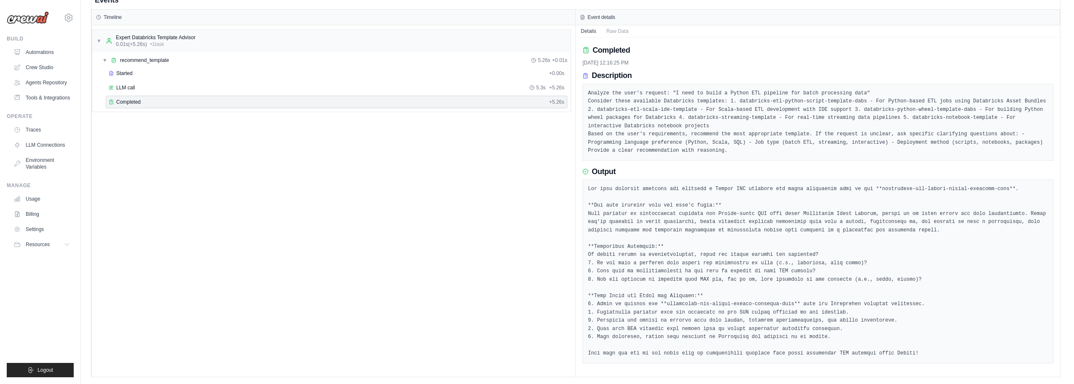
scroll to position [48, 0]
